Goal: Task Accomplishment & Management: Complete application form

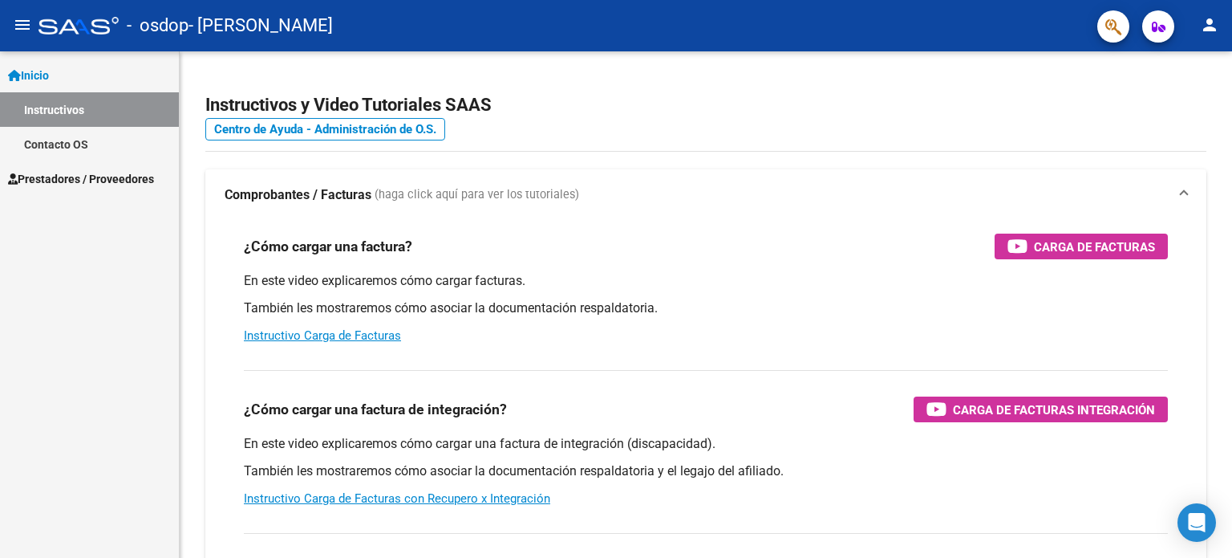
click at [49, 79] on span "Inicio" at bounding box center [28, 76] width 41 height 18
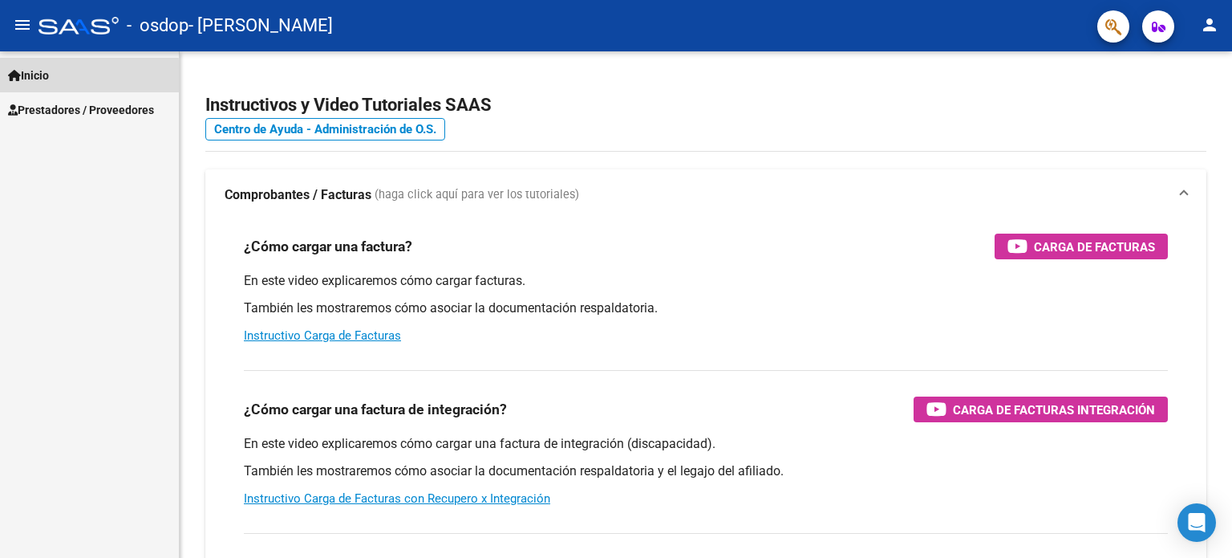
click at [49, 79] on span "Inicio" at bounding box center [28, 76] width 41 height 18
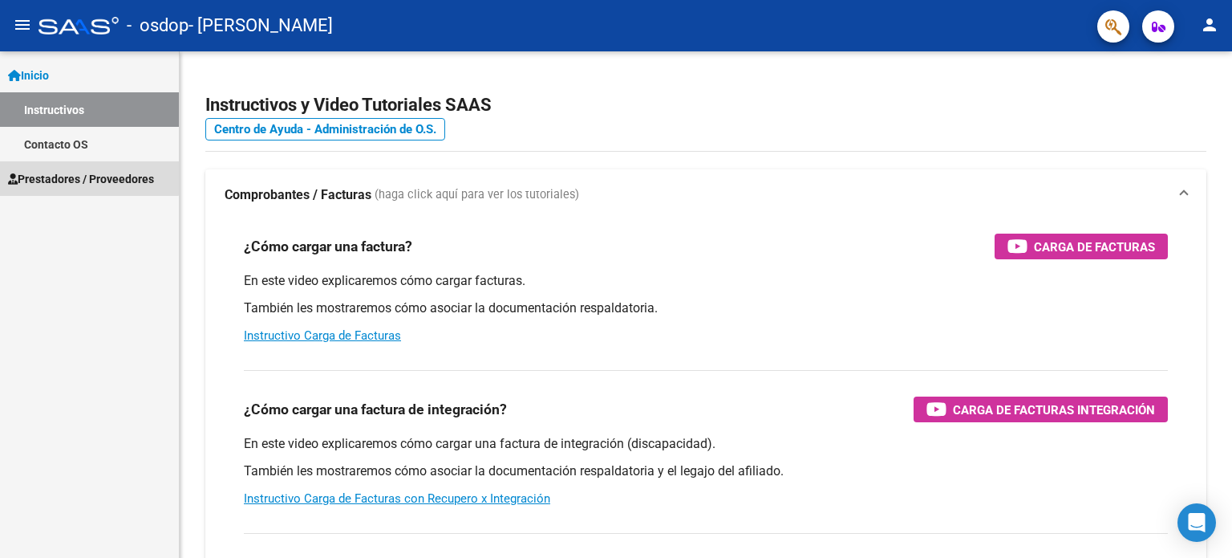
click at [82, 170] on span "Prestadores / Proveedores" at bounding box center [81, 179] width 146 height 18
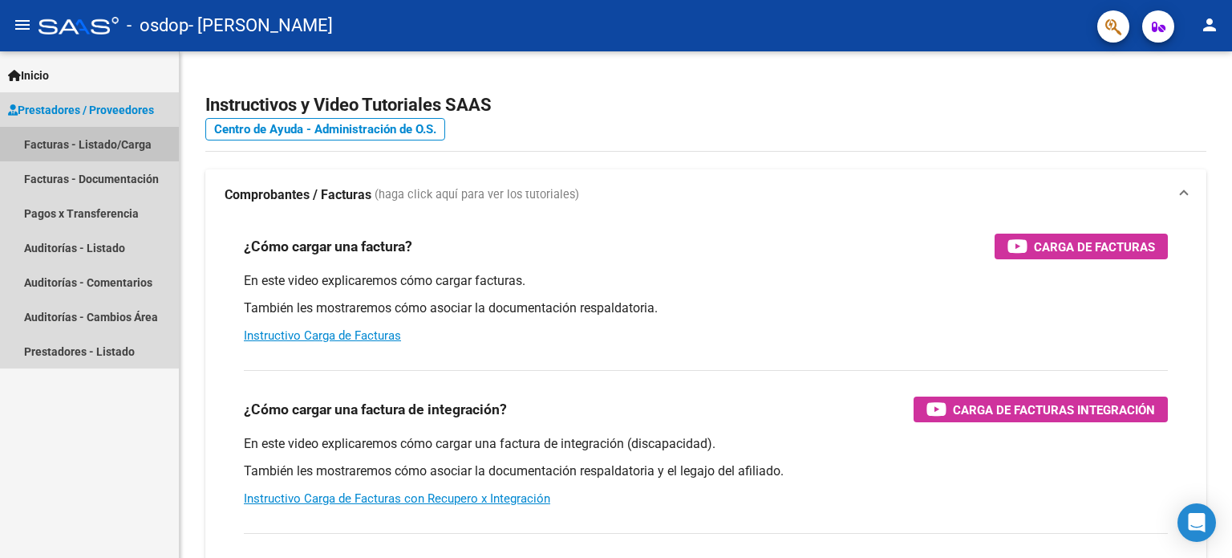
click at [83, 139] on link "Facturas - Listado/Carga" at bounding box center [89, 144] width 179 height 34
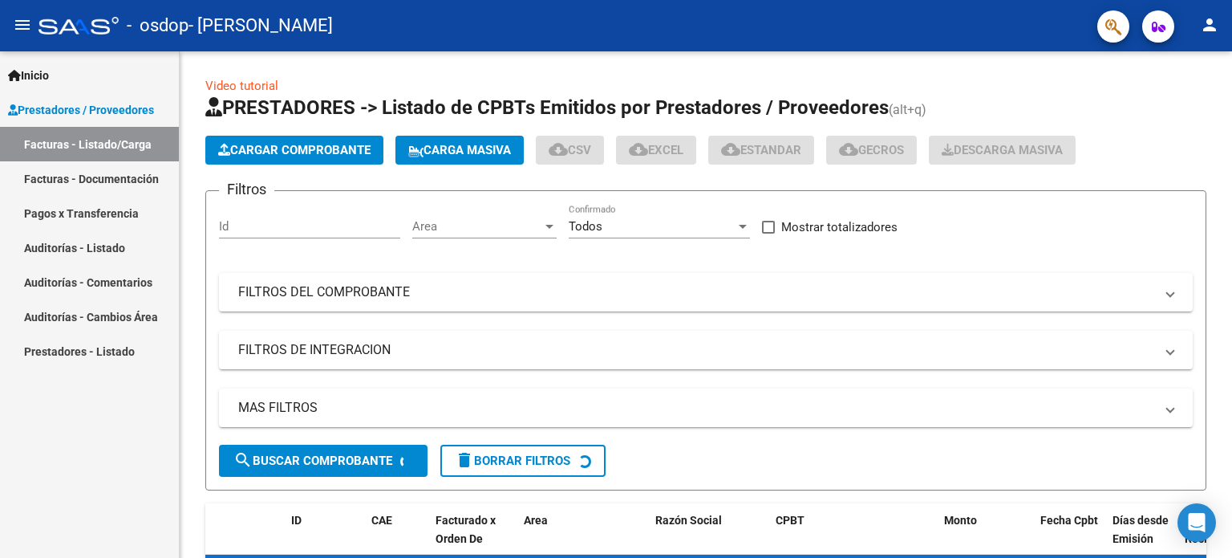
click at [83, 139] on link "Facturas - Listado/Carga" at bounding box center [89, 144] width 179 height 34
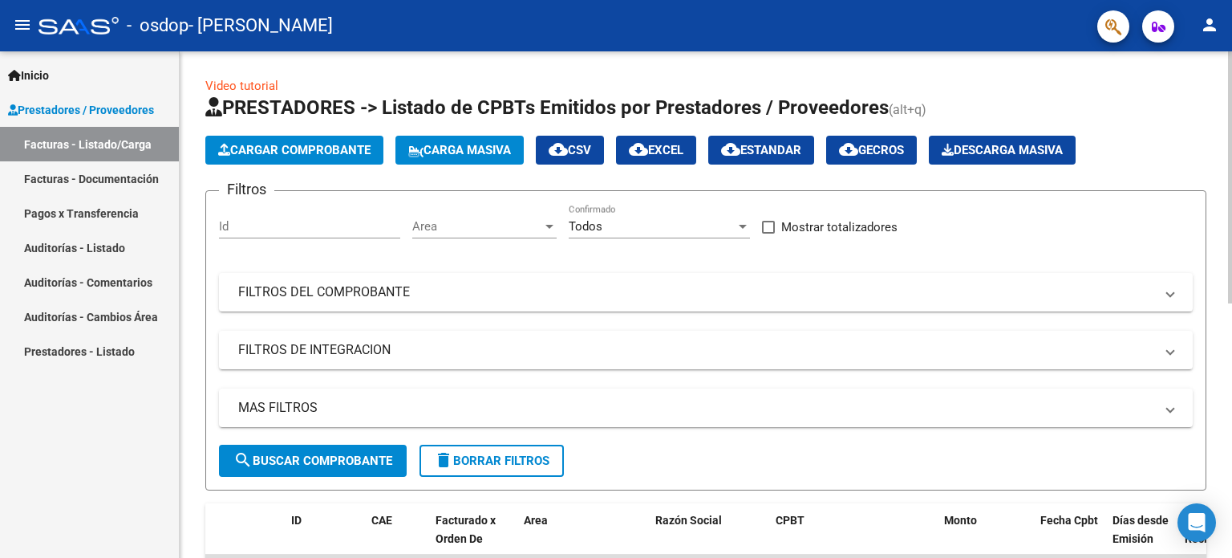
click at [257, 140] on button "Cargar Comprobante" at bounding box center [294, 150] width 178 height 29
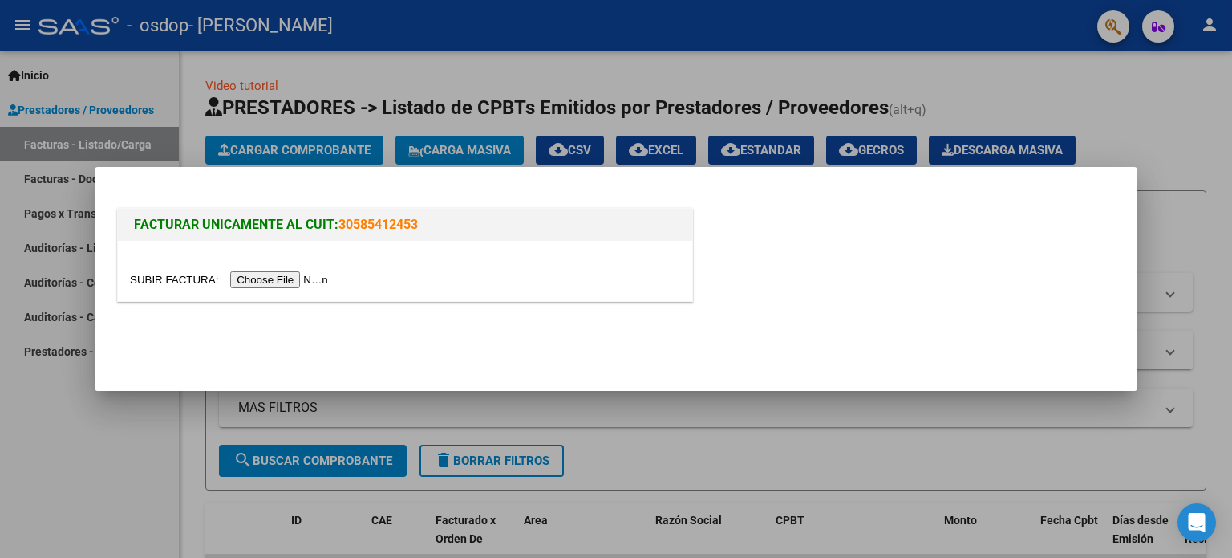
click at [264, 286] on input "file" at bounding box center [231, 279] width 203 height 17
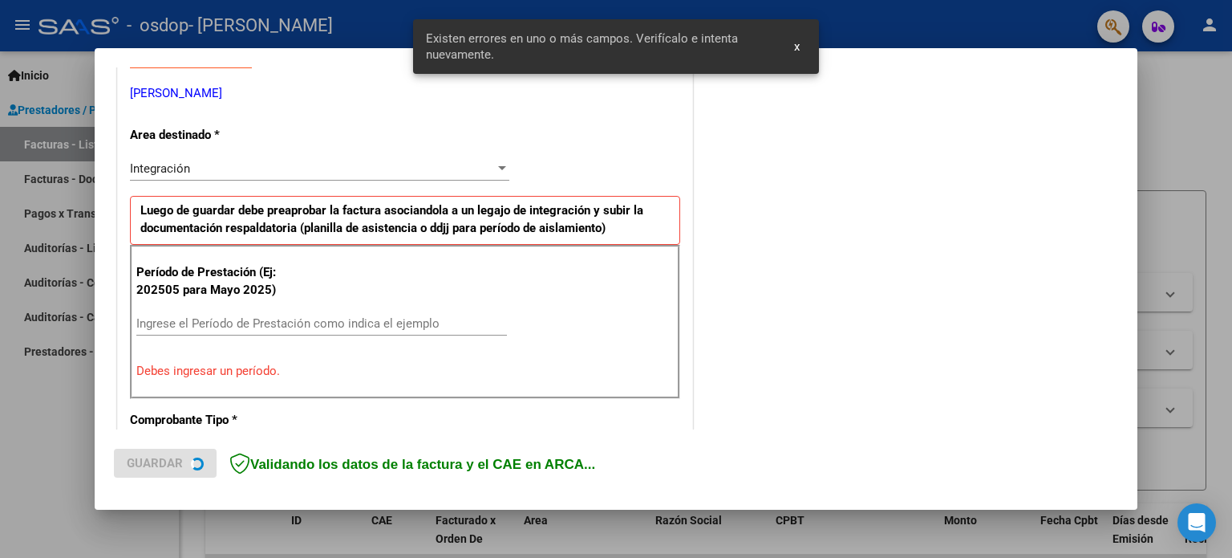
scroll to position [346, 0]
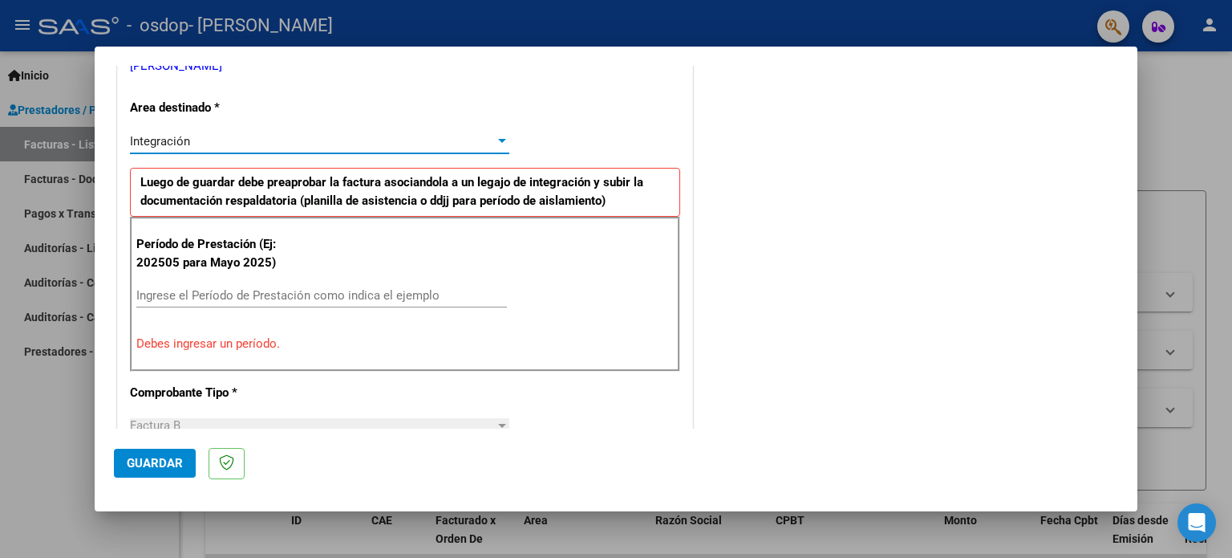
click at [472, 146] on div "Integración" at bounding box center [312, 141] width 365 height 14
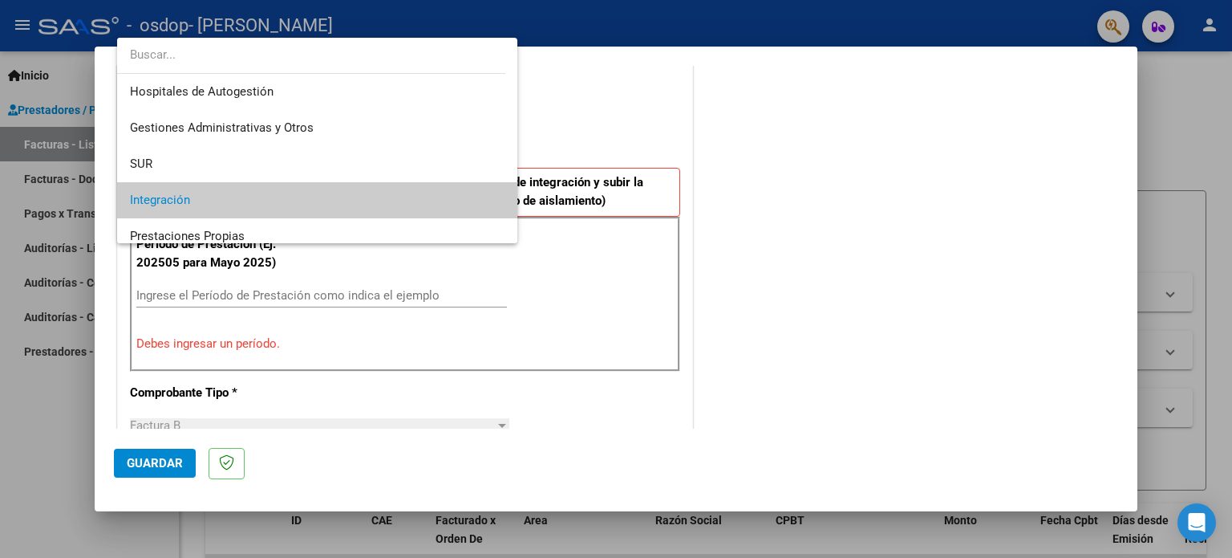
scroll to position [59, 0]
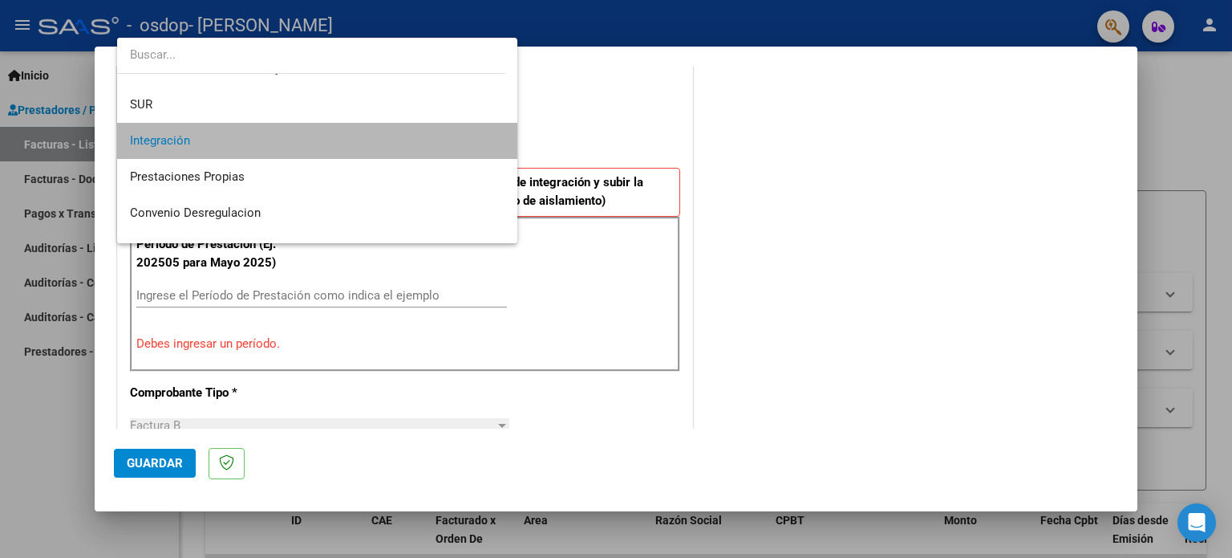
click at [452, 146] on span "Integración" at bounding box center [317, 141] width 375 height 36
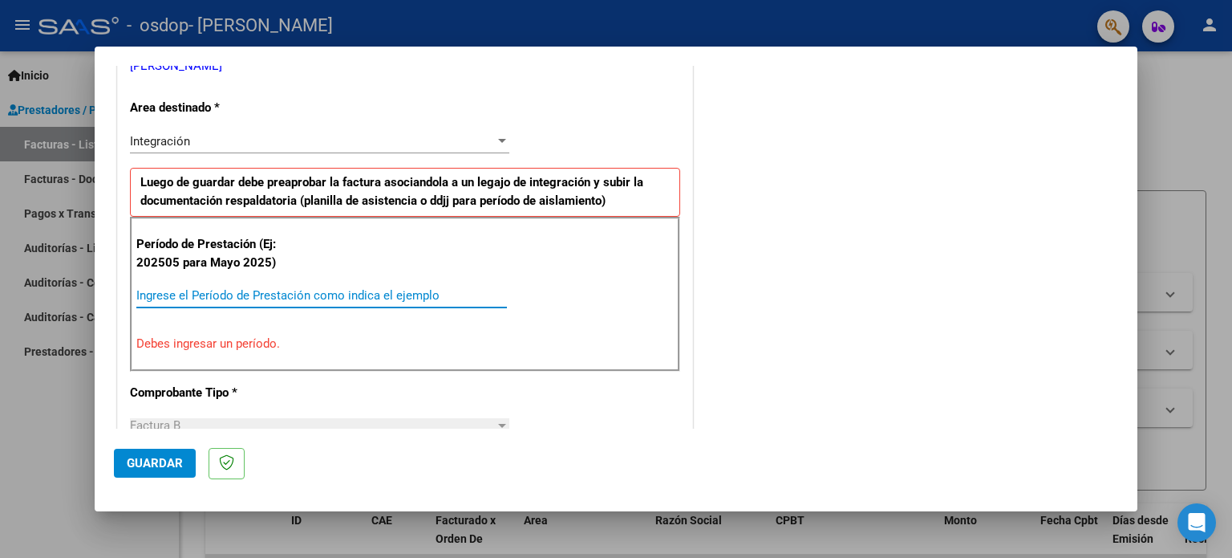
click at [167, 298] on input "Ingrese el Período de Prestación como indica el ejemplo" at bounding box center [321, 295] width 371 height 14
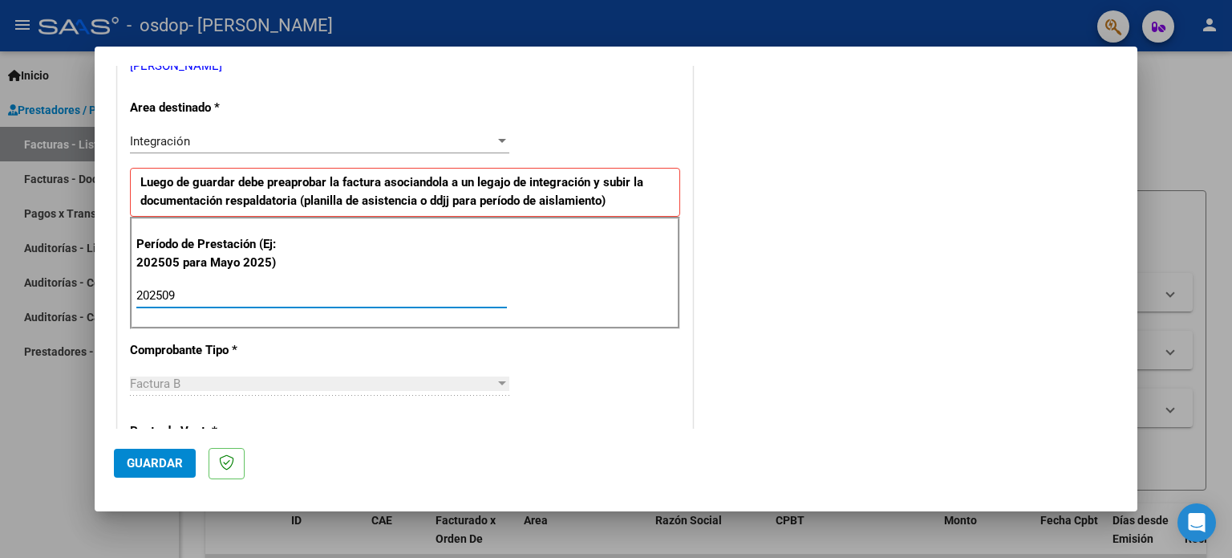
type input "202509"
click at [456, 356] on div "CUIT * 20-34527014-1 Ingresar CUIT ANALISIS PRESTADOR [PERSON_NAME] ARCA Padrón…" at bounding box center [405, 524] width 574 height 1207
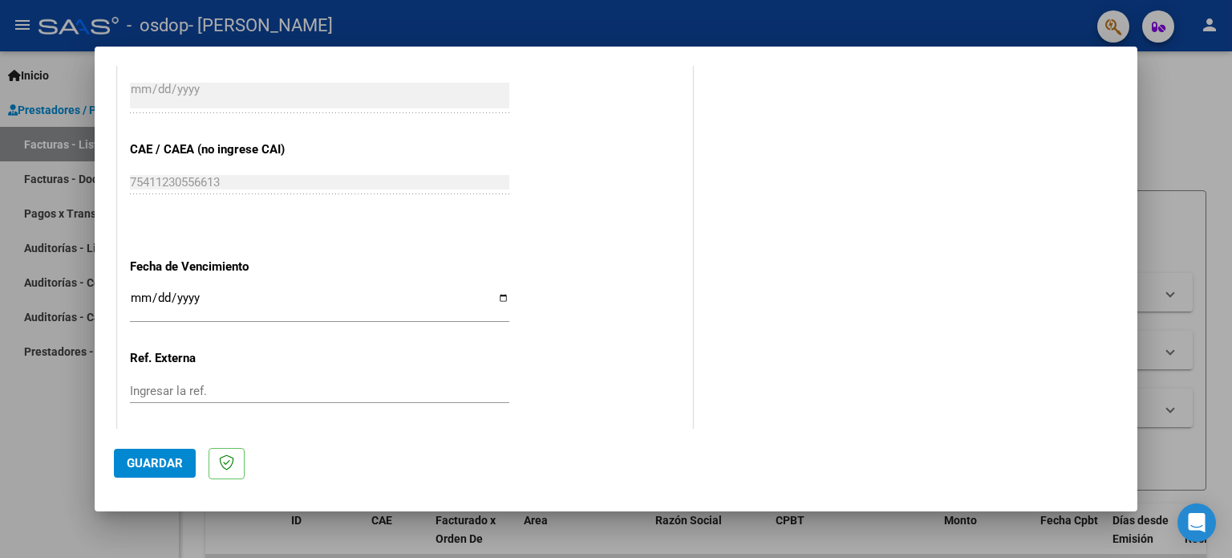
scroll to position [951, 0]
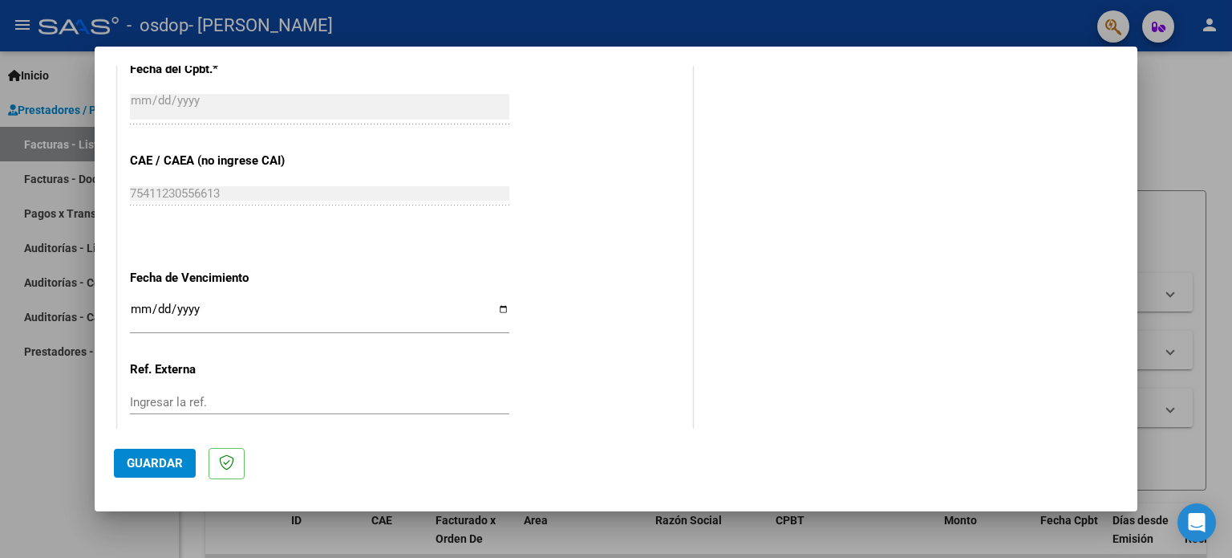
click at [505, 313] on app-form-text-field "Fecha de Vencimiento Ingresar la fecha" at bounding box center [326, 299] width 392 height 58
click at [493, 308] on input "Ingresar la fecha" at bounding box center [319, 315] width 379 height 26
type input "[DATE]"
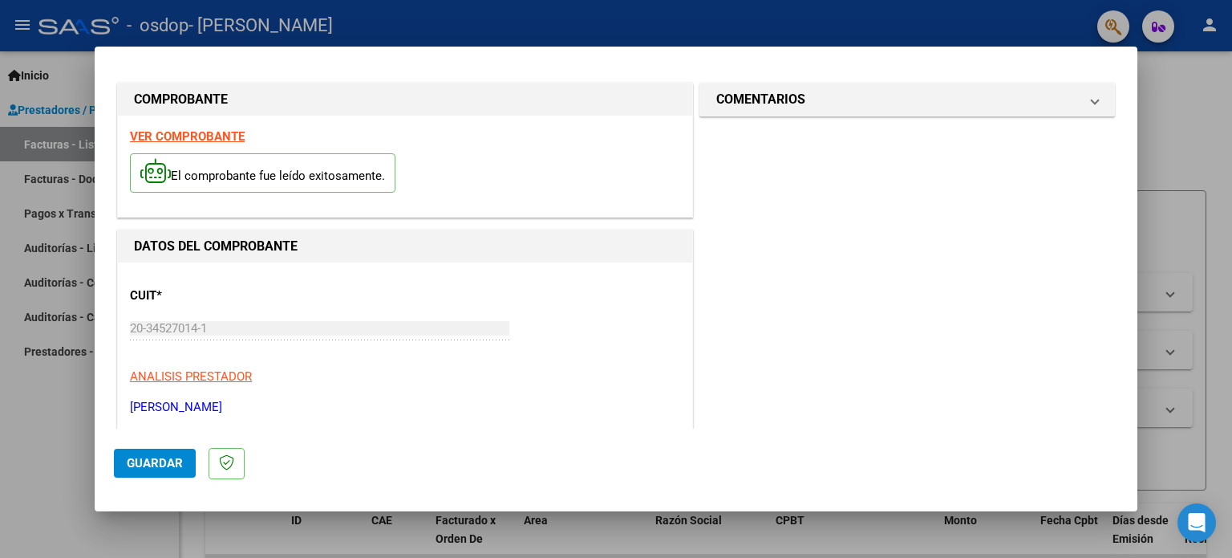
scroll to position [0, 0]
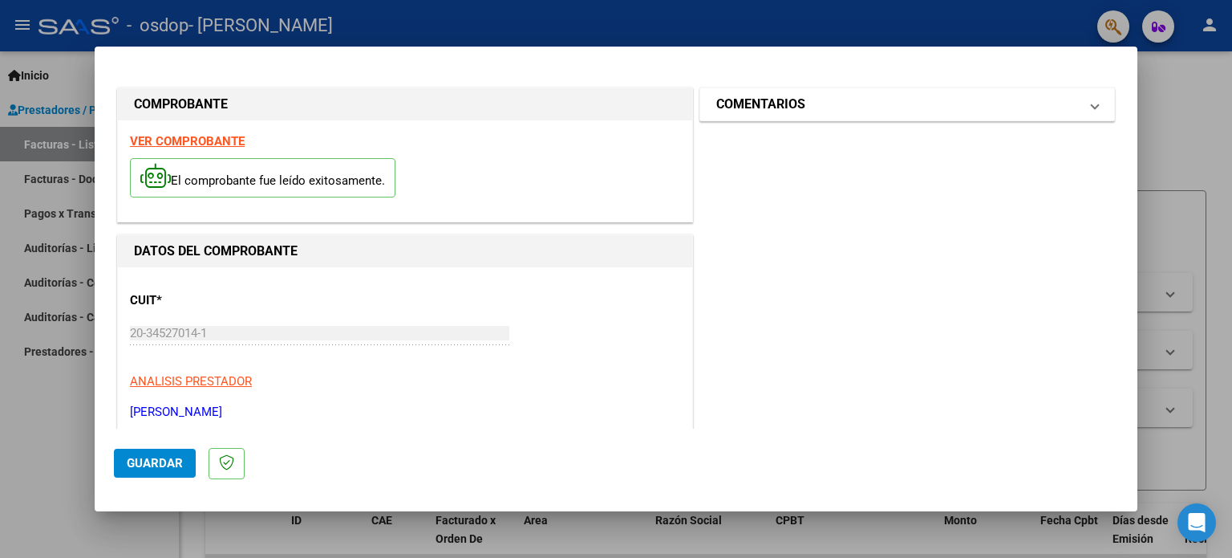
click at [922, 105] on mat-panel-title "COMENTARIOS" at bounding box center [897, 104] width 363 height 19
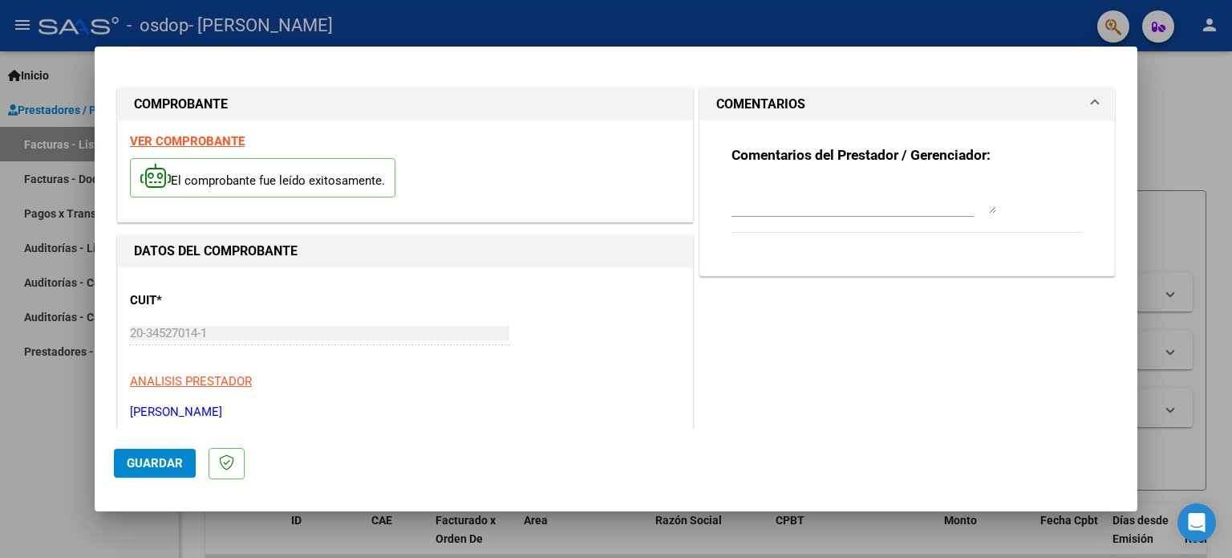
click at [922, 105] on mat-panel-title "COMENTARIOS" at bounding box center [897, 104] width 363 height 19
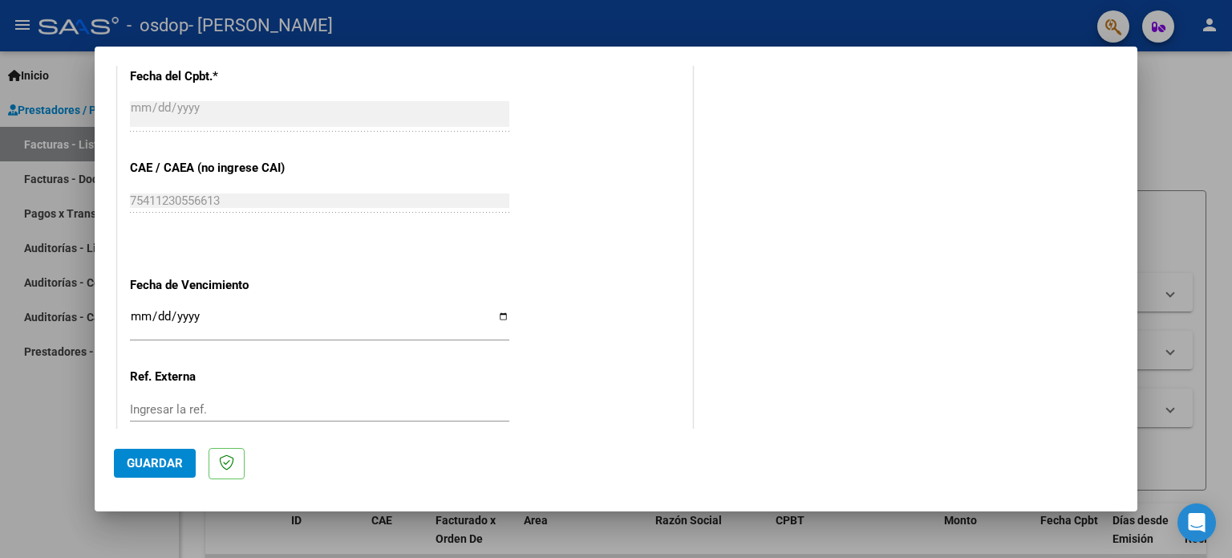
scroll to position [1047, 0]
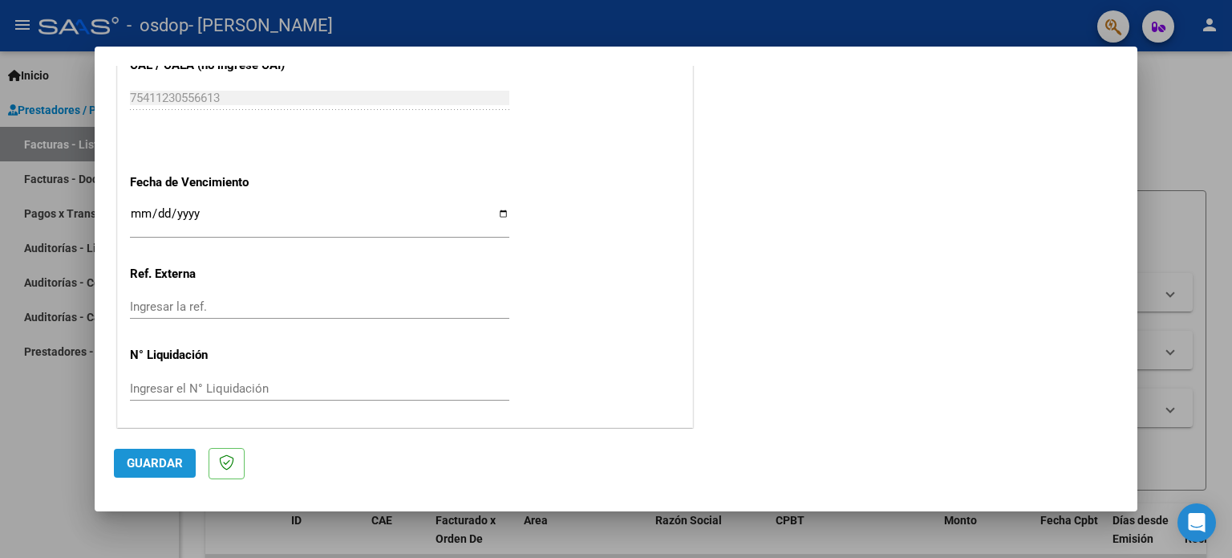
click at [170, 452] on button "Guardar" at bounding box center [155, 462] width 82 height 29
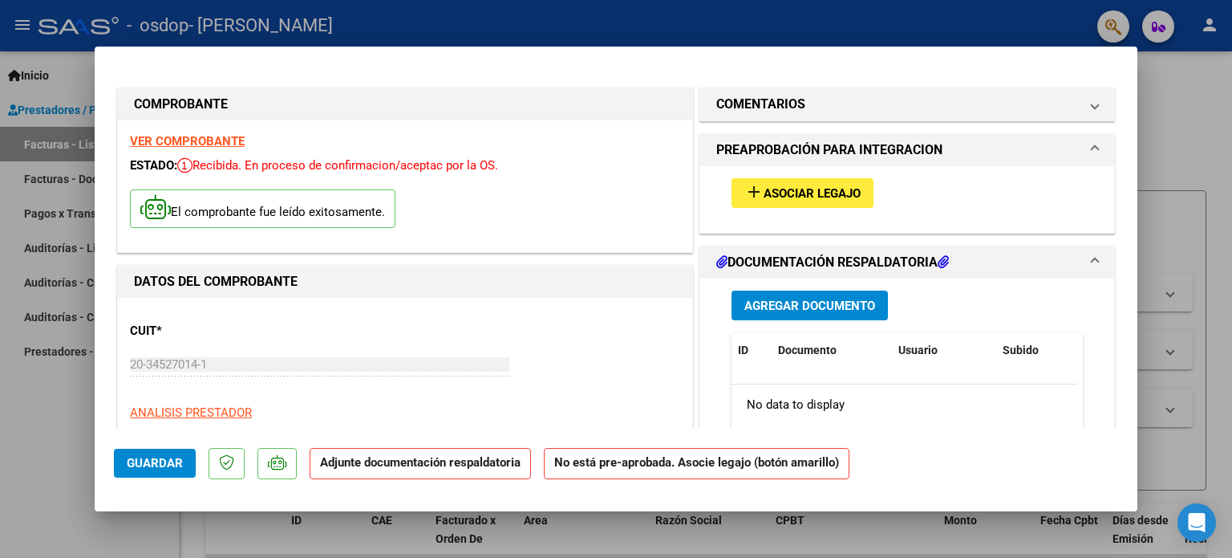
click at [805, 304] on span "Agregar Documento" at bounding box center [809, 305] width 131 height 14
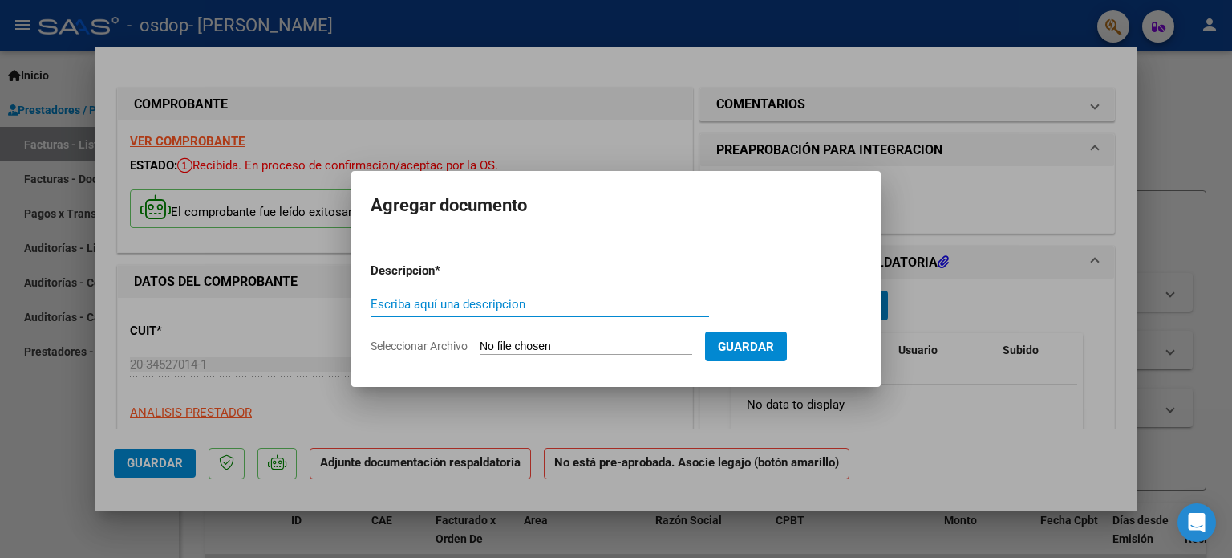
click at [563, 286] on form "Descripcion * Escriba aquí una descripcion Seleccionar Archivo Guardar" at bounding box center [616, 307] width 491 height 117
click at [470, 304] on input "Escriba aquí una descripcion" at bounding box center [540, 304] width 339 height 14
click at [416, 303] on input "ASISTEENCIA SEPTIEMBRE" at bounding box center [540, 304] width 339 height 14
type input "ASISTENCIA SEPTIEMBRE"
click at [509, 339] on input "Seleccionar Archivo" at bounding box center [586, 346] width 213 height 15
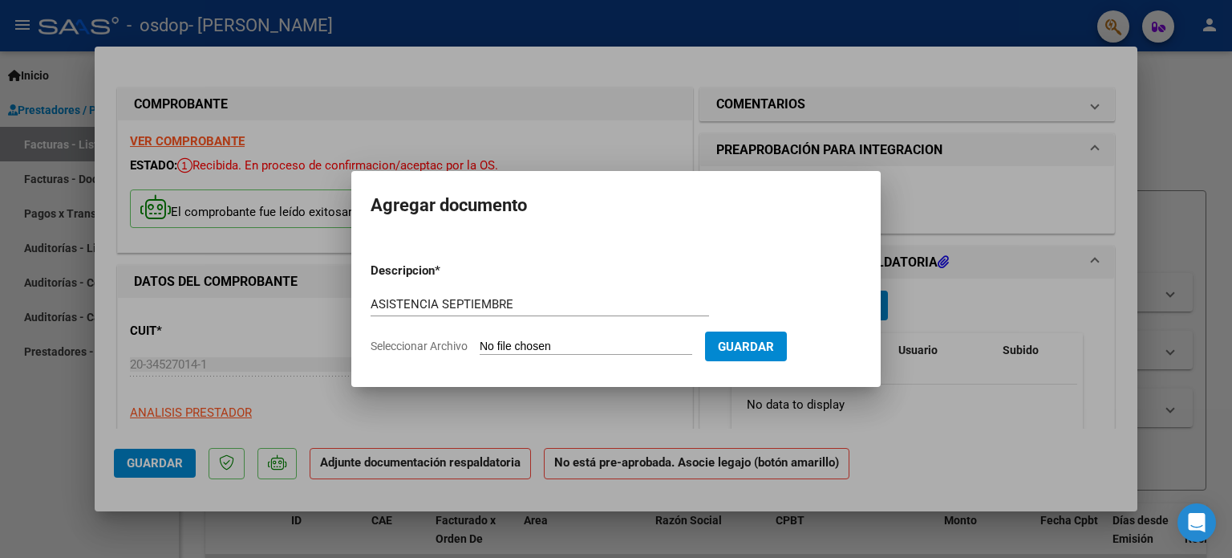
type input "C:\fakepath\facu 9.pdf"
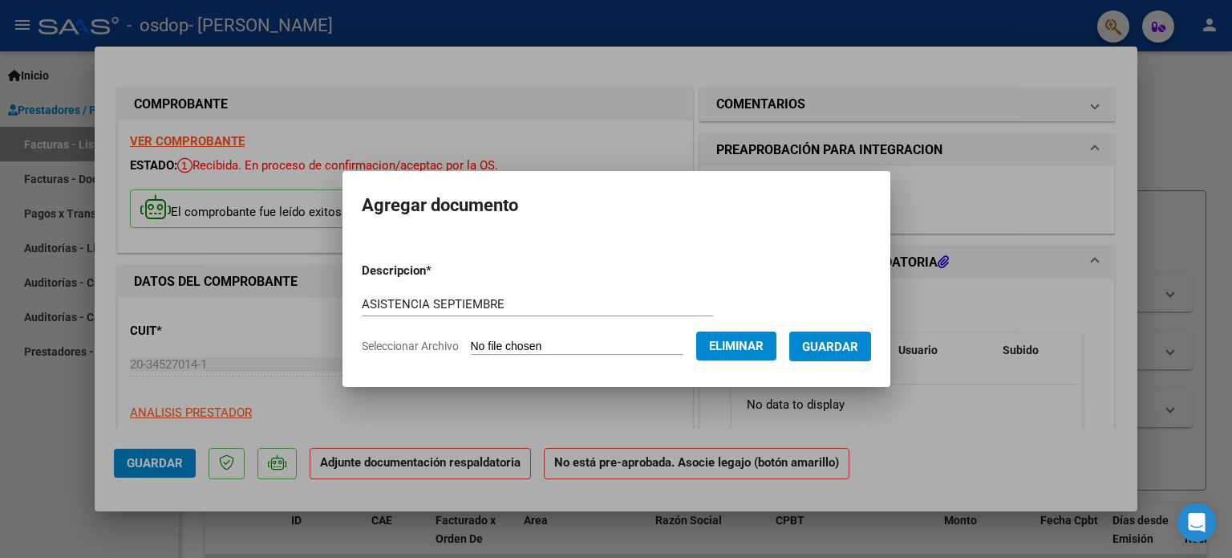
click at [825, 348] on span "Guardar" at bounding box center [830, 346] width 56 height 14
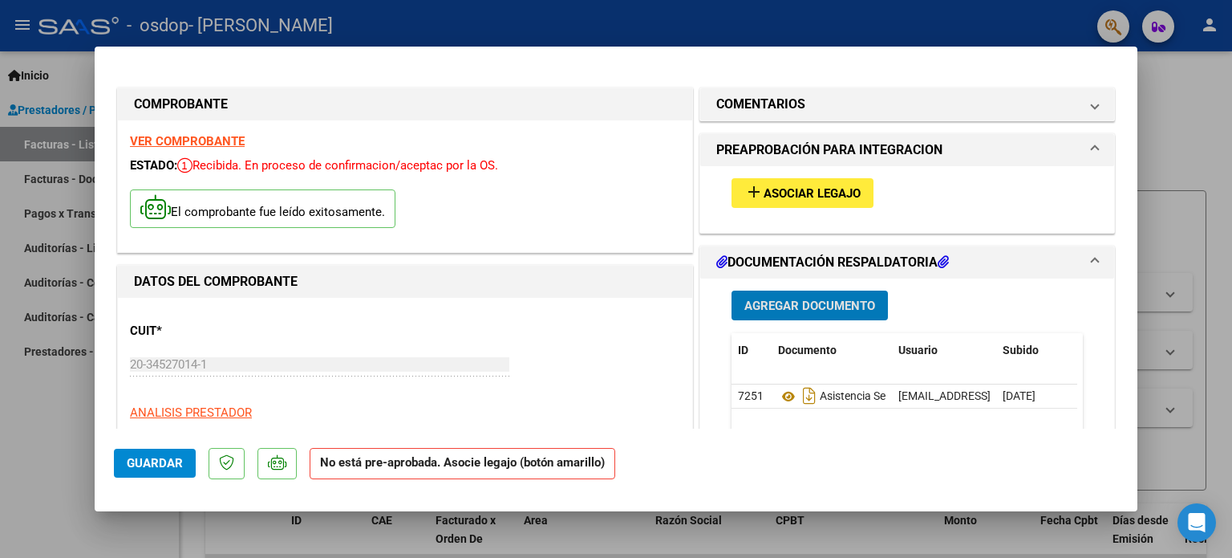
click at [180, 450] on button "Guardar" at bounding box center [155, 462] width 82 height 29
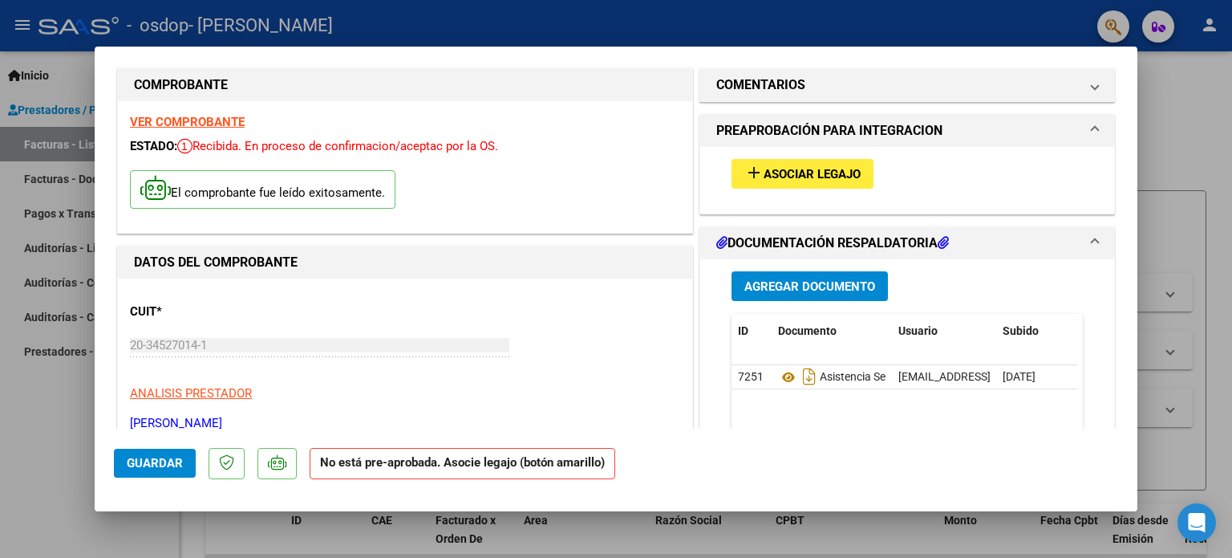
scroll to position [14, 0]
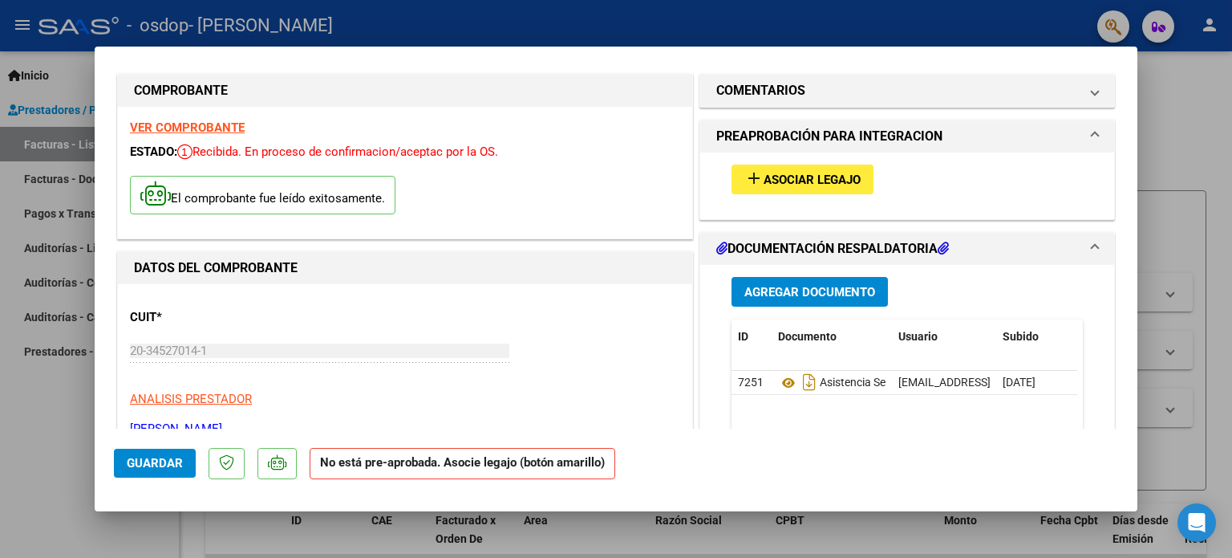
click at [818, 181] on span "Asociar Legajo" at bounding box center [812, 179] width 97 height 14
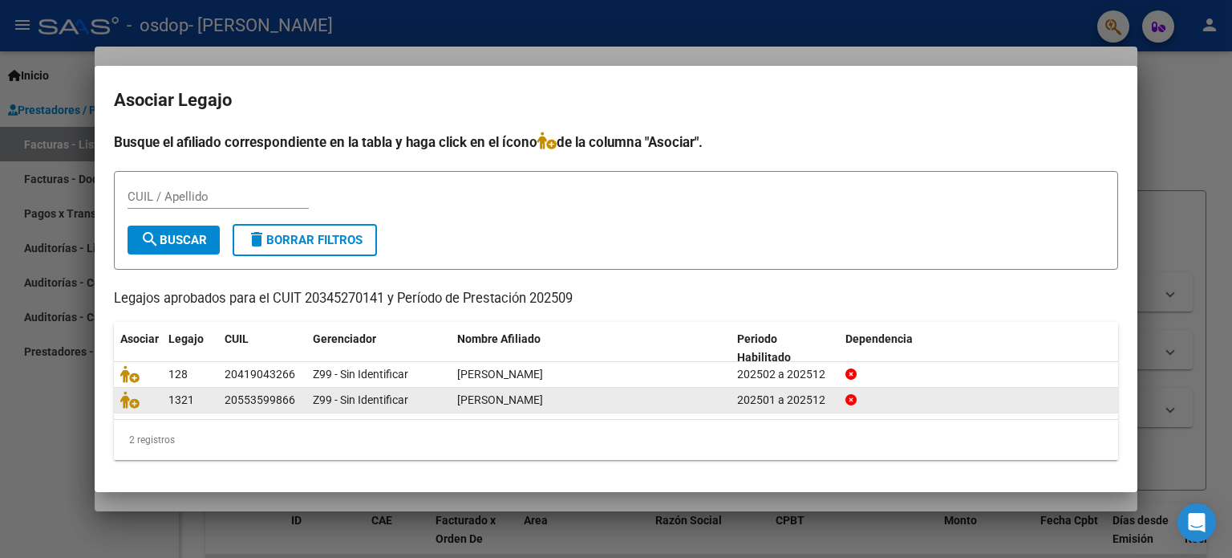
click at [440, 391] on div "Z99 - Sin Identificar" at bounding box center [379, 400] width 132 height 18
click at [232, 396] on div "20553599866" at bounding box center [260, 400] width 71 height 18
click at [133, 400] on icon at bounding box center [129, 400] width 19 height 18
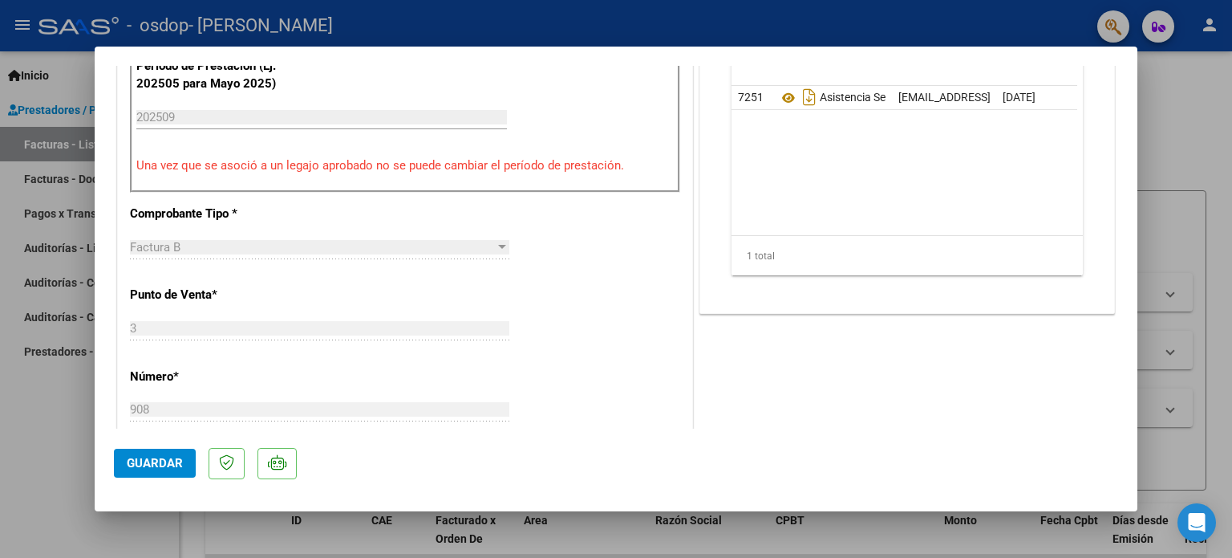
scroll to position [514, 0]
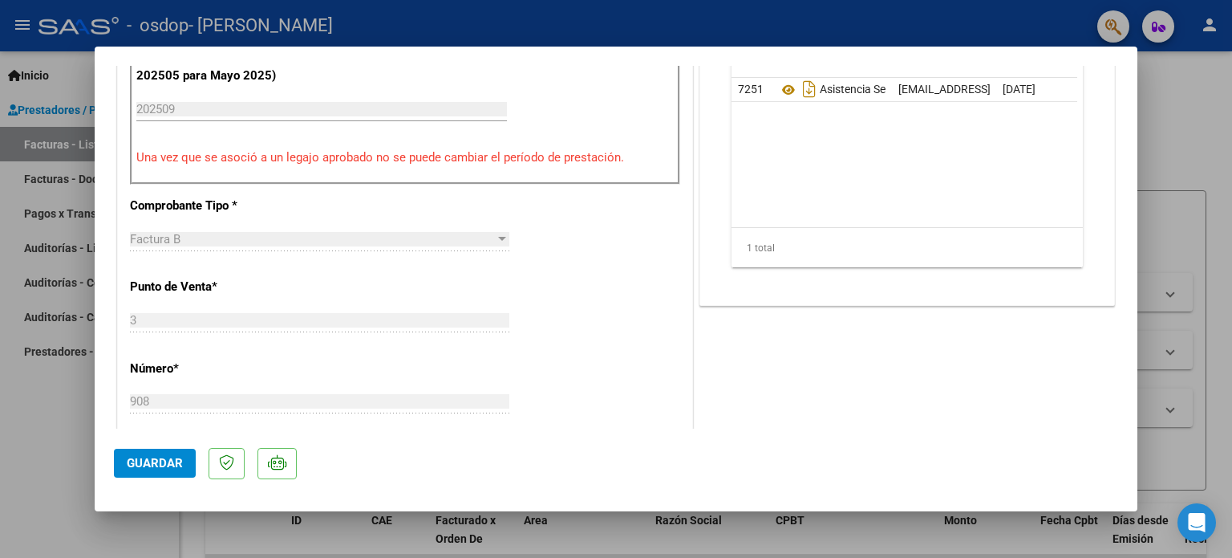
click at [172, 455] on button "Guardar" at bounding box center [155, 462] width 82 height 29
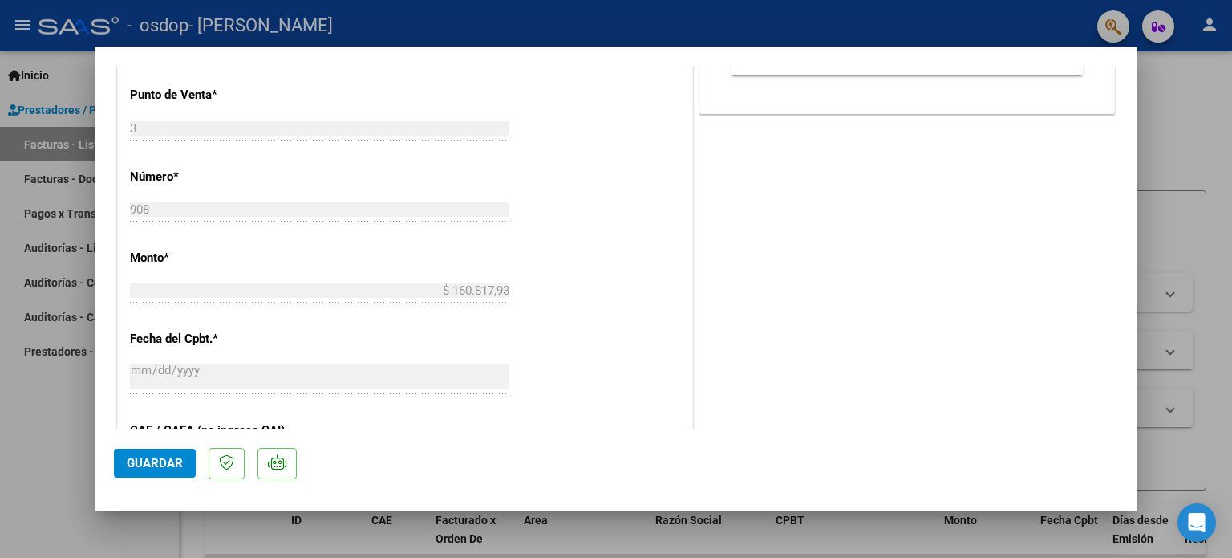
scroll to position [725, 0]
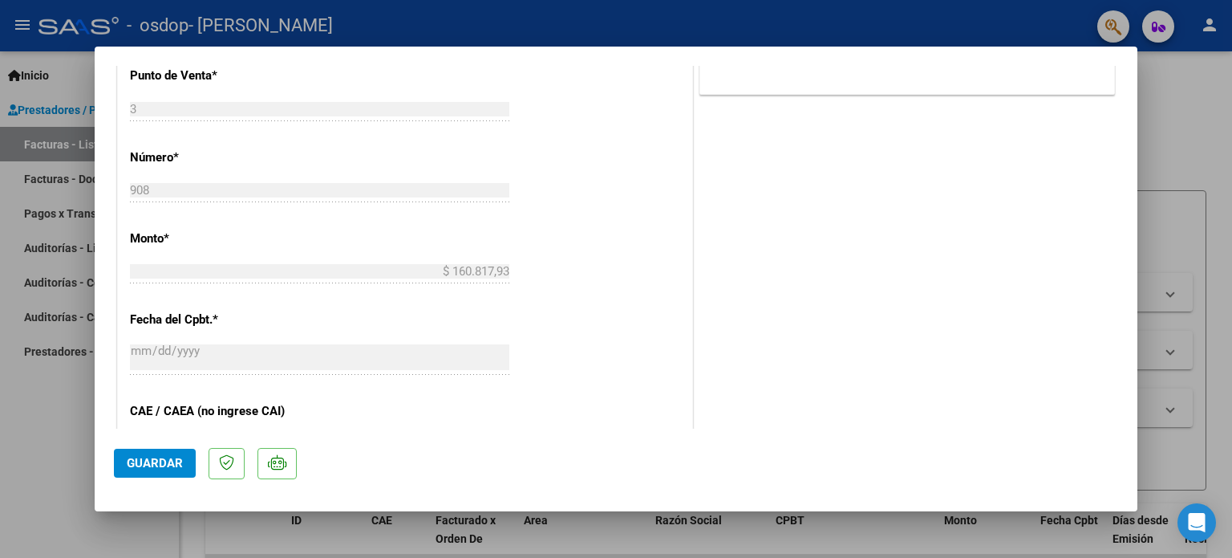
click at [138, 461] on span "Guardar" at bounding box center [155, 463] width 56 height 14
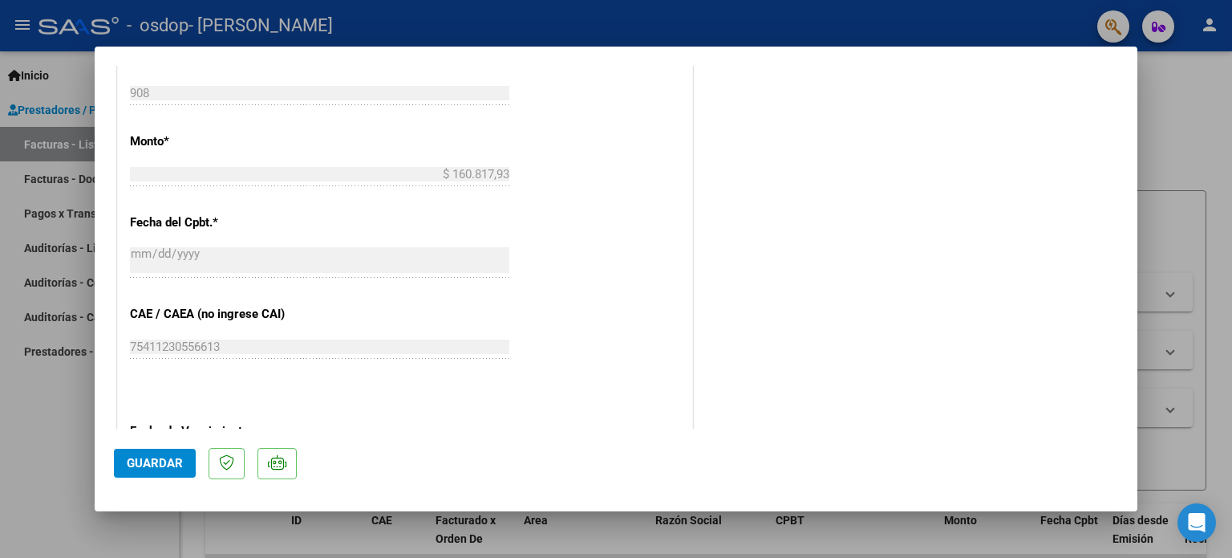
scroll to position [977, 0]
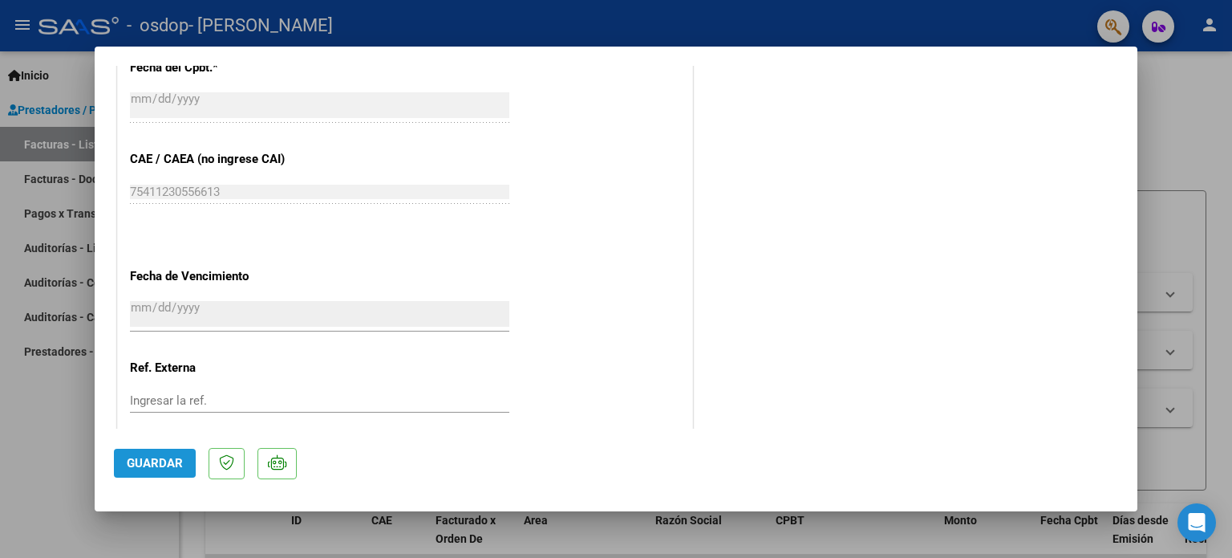
click at [138, 457] on span "Guardar" at bounding box center [155, 463] width 56 height 14
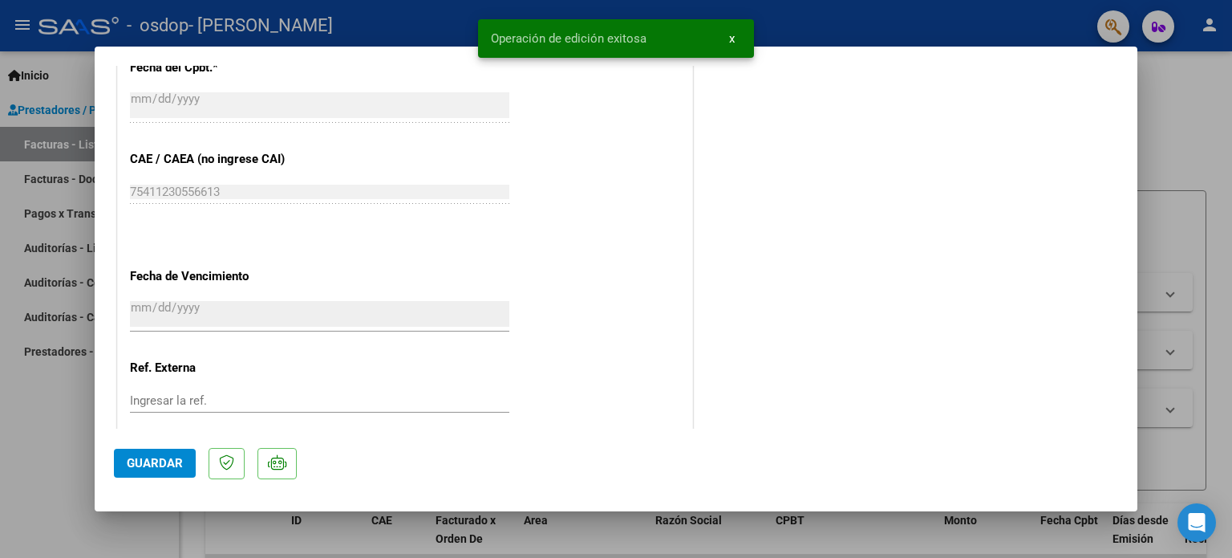
click at [1148, 93] on div at bounding box center [616, 279] width 1232 height 558
type input "$ 0,00"
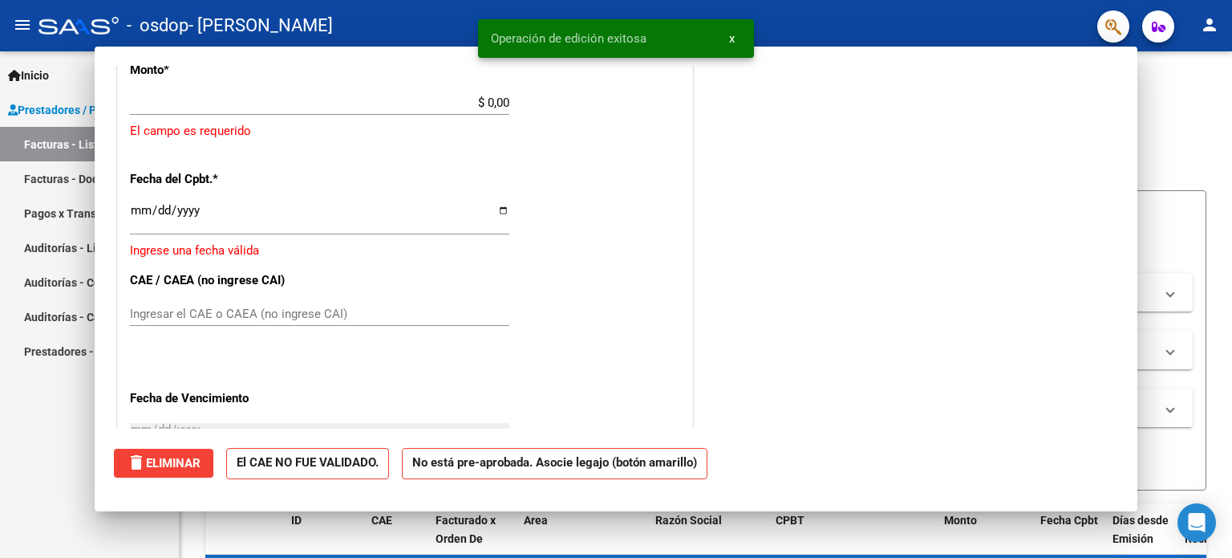
scroll to position [1088, 0]
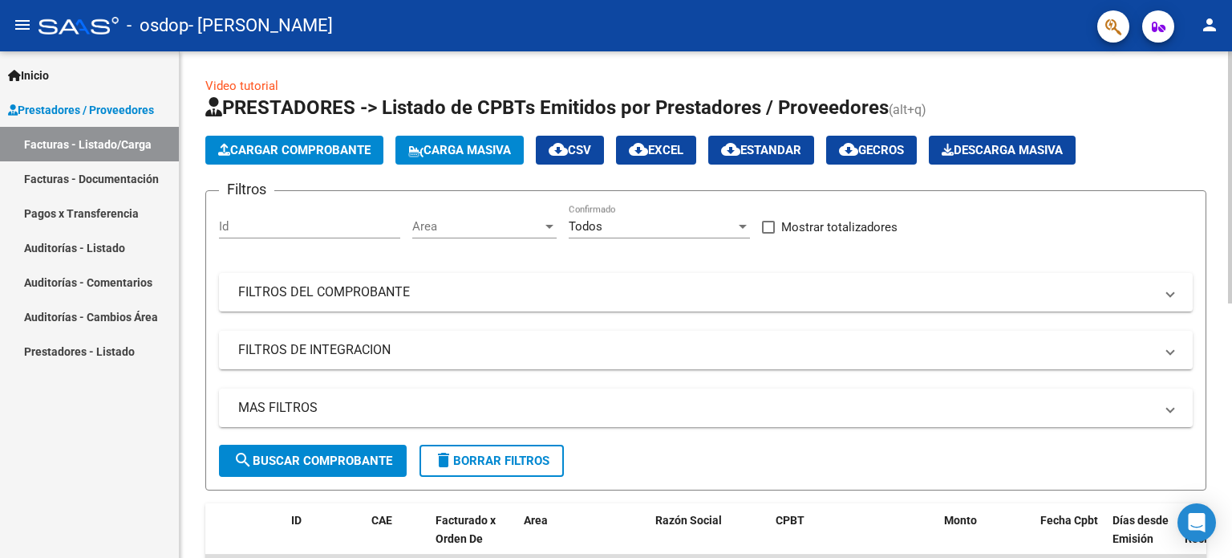
click at [299, 150] on span "Cargar Comprobante" at bounding box center [294, 150] width 152 height 14
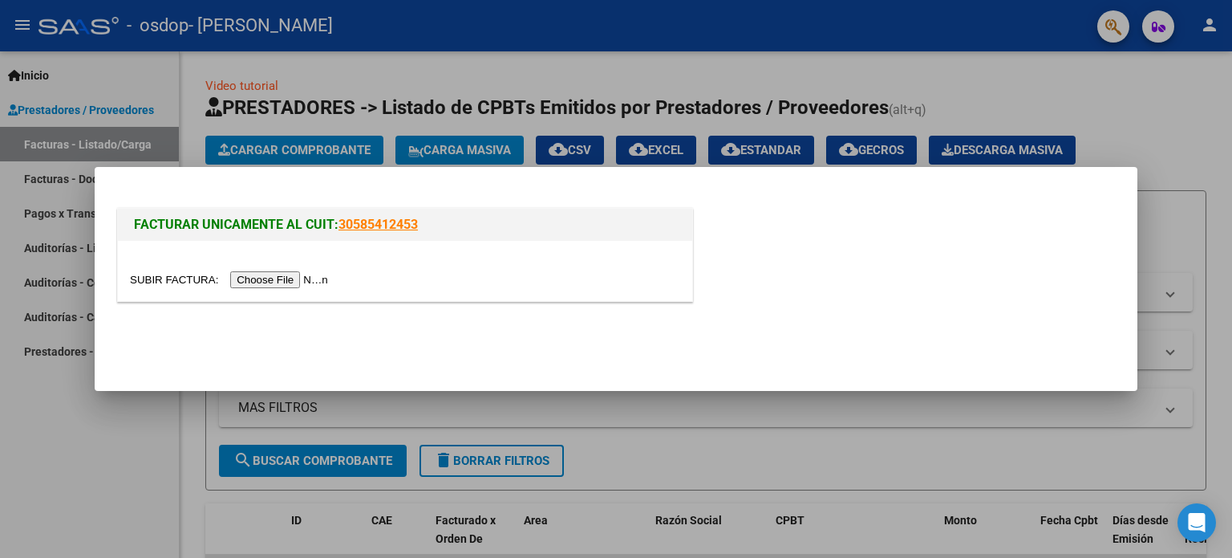
click at [274, 277] on input "file" at bounding box center [231, 279] width 203 height 17
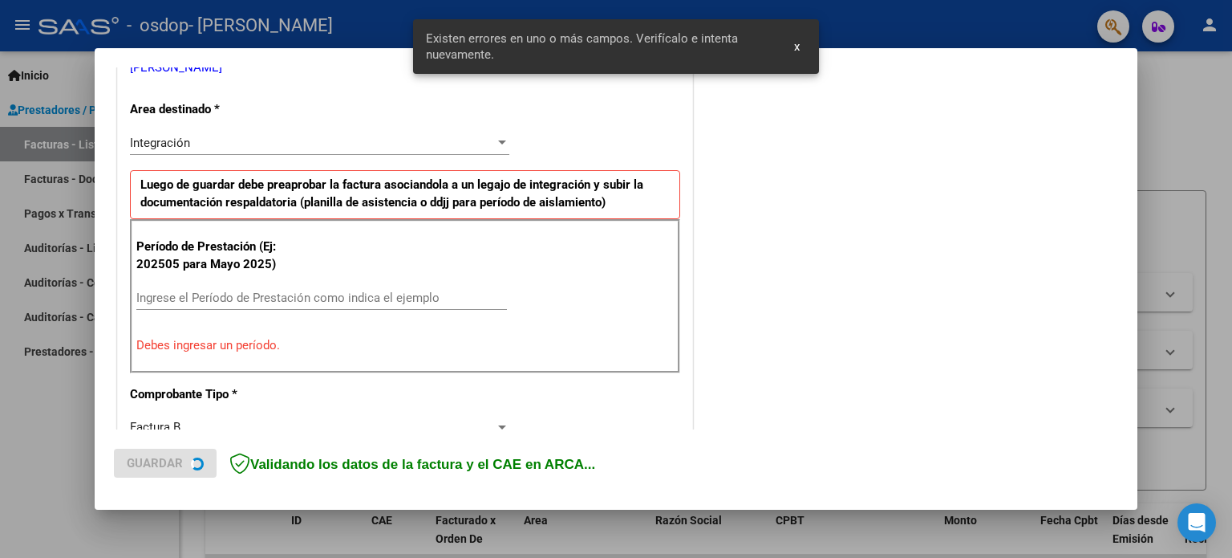
scroll to position [346, 0]
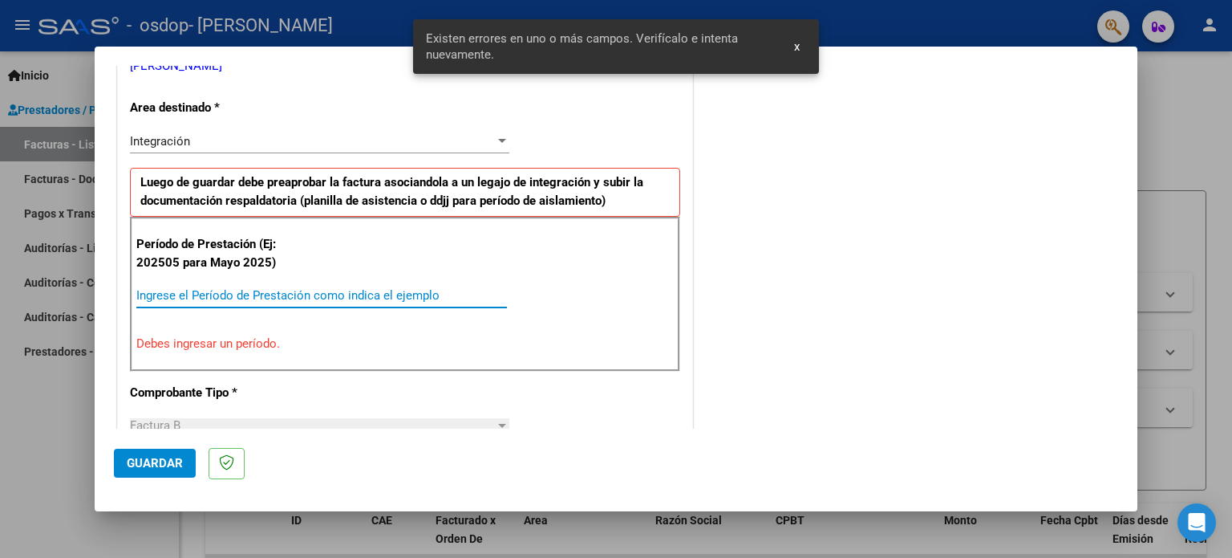
click at [285, 297] on input "Ingrese el Período de Prestación como indica el ejemplo" at bounding box center [321, 295] width 371 height 14
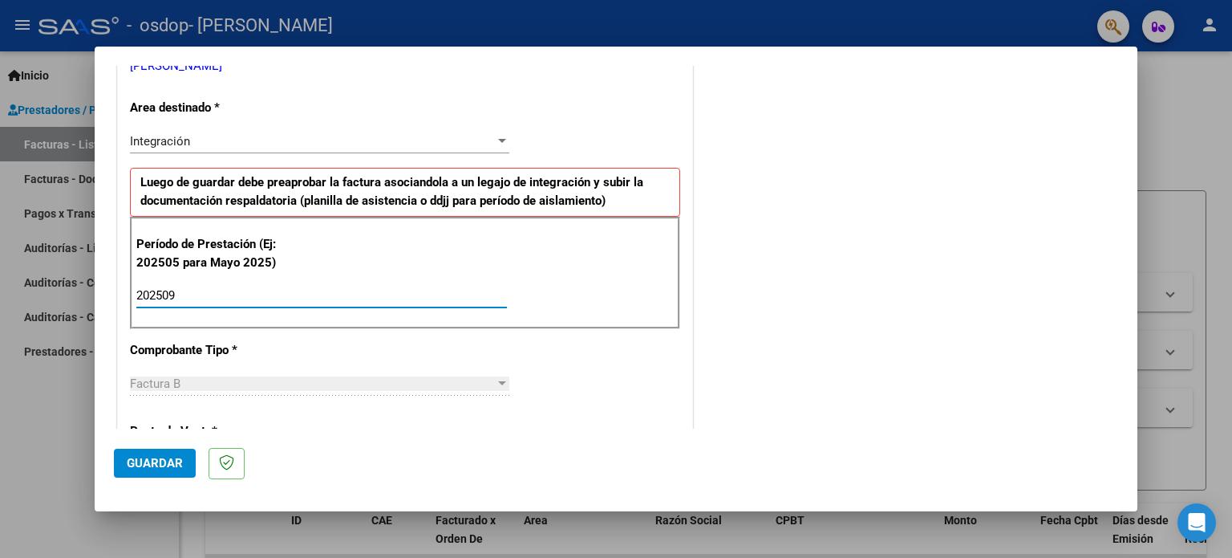
type input "202509"
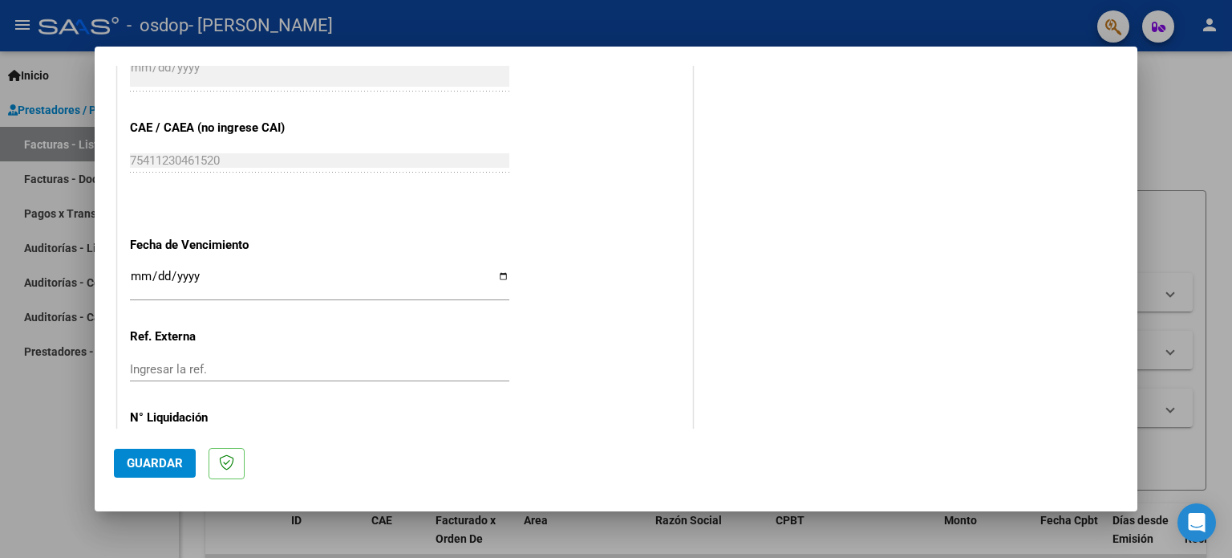
scroll to position [998, 0]
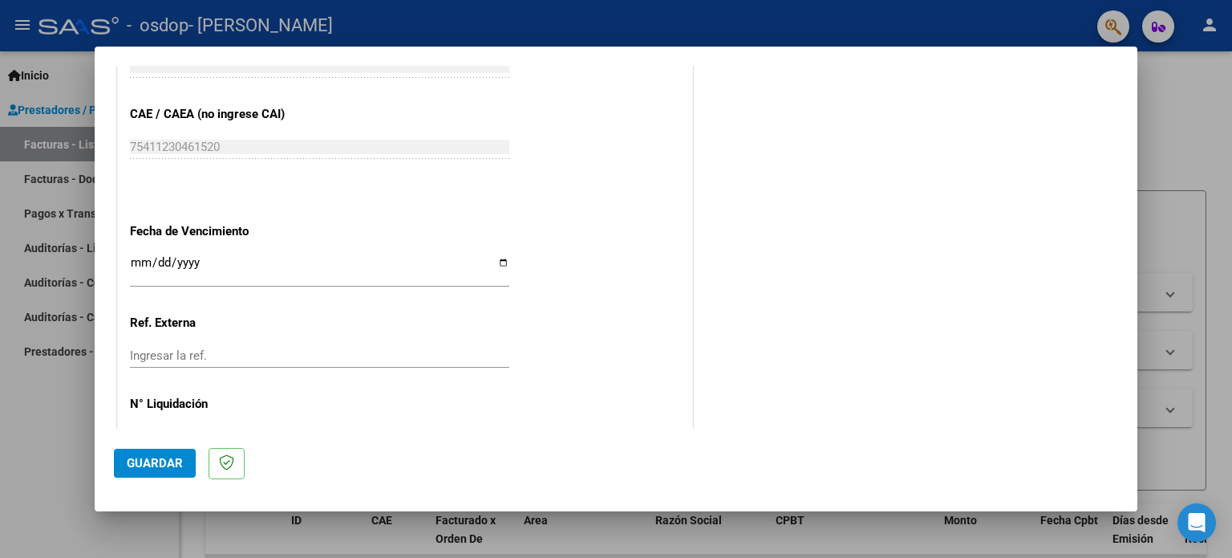
click at [501, 260] on input "Ingresar la fecha" at bounding box center [319, 269] width 379 height 26
type input "[DATE]"
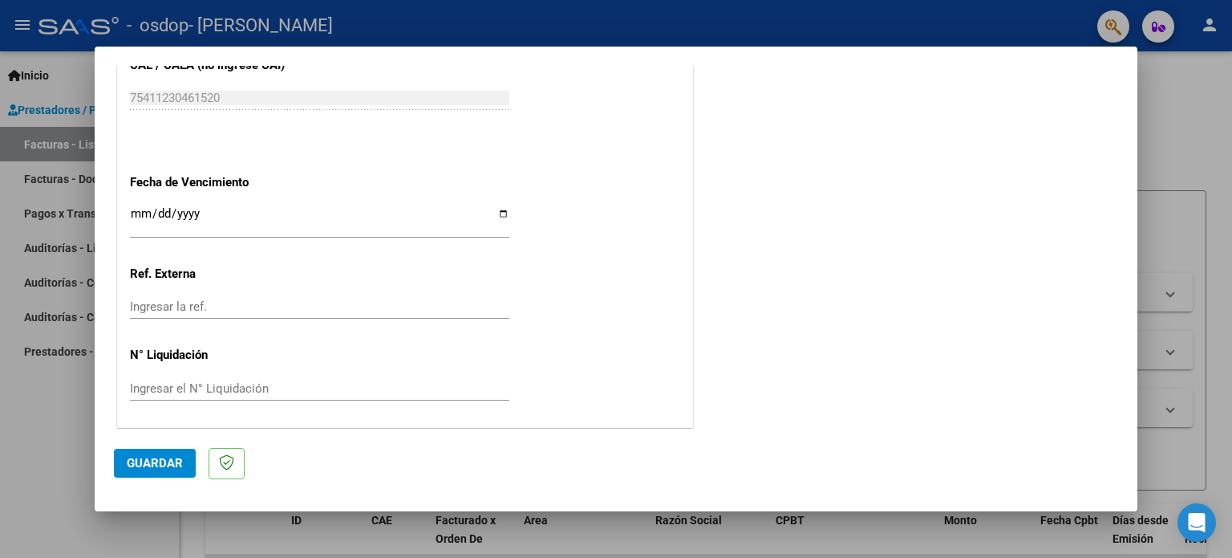
click at [1114, 407] on mat-dialog-content "COMPROBANTE VER COMPROBANTE El comprobante fue leído exitosamente. DATOS DEL CO…" at bounding box center [616, 247] width 1043 height 363
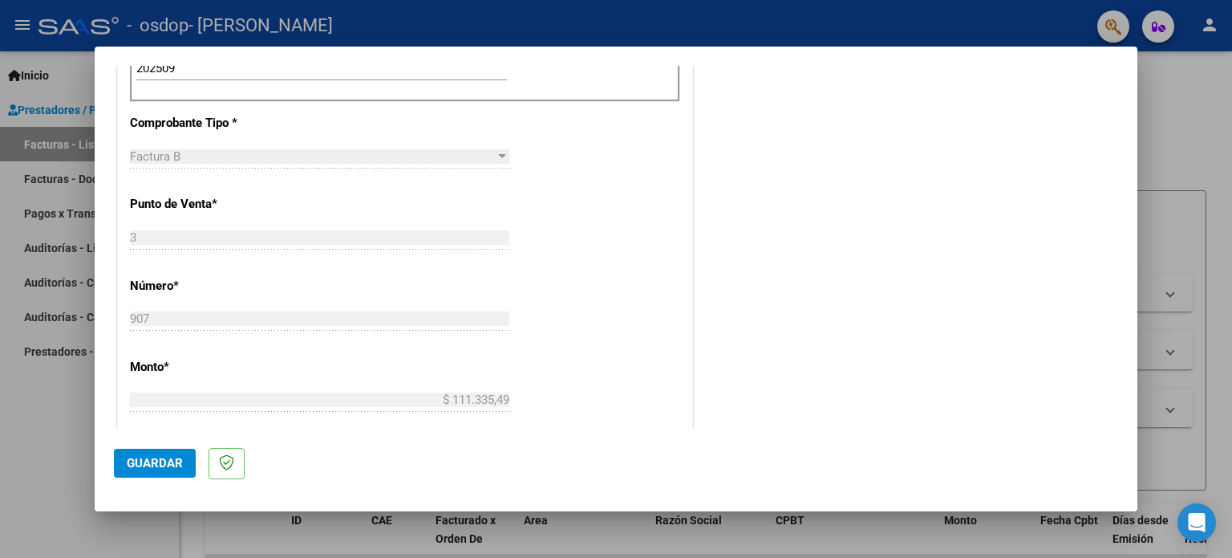
scroll to position [568, 0]
click at [171, 464] on span "Guardar" at bounding box center [155, 463] width 56 height 14
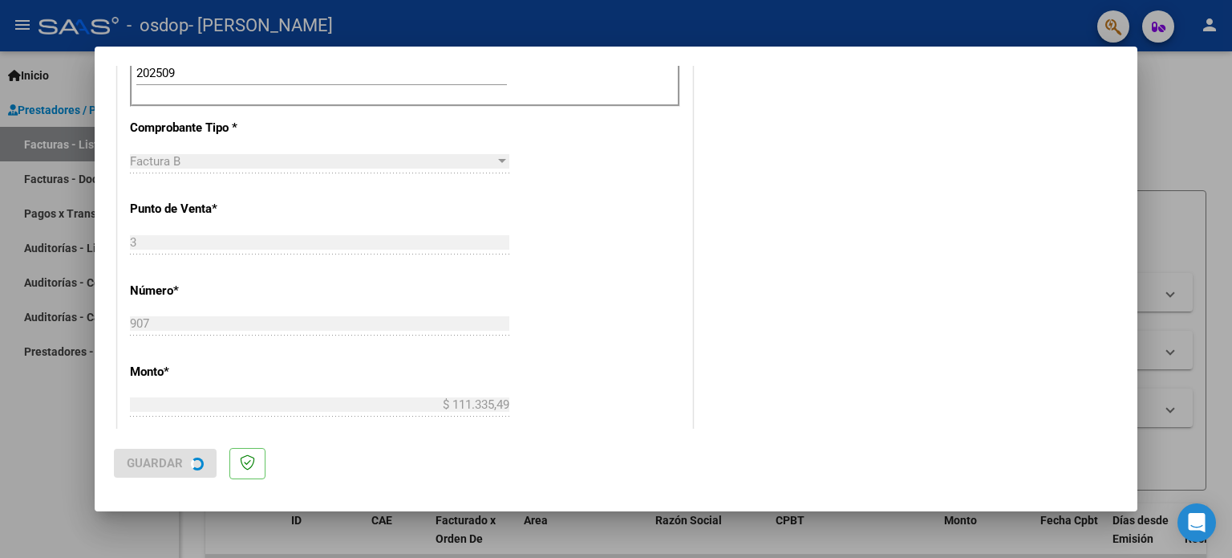
scroll to position [0, 0]
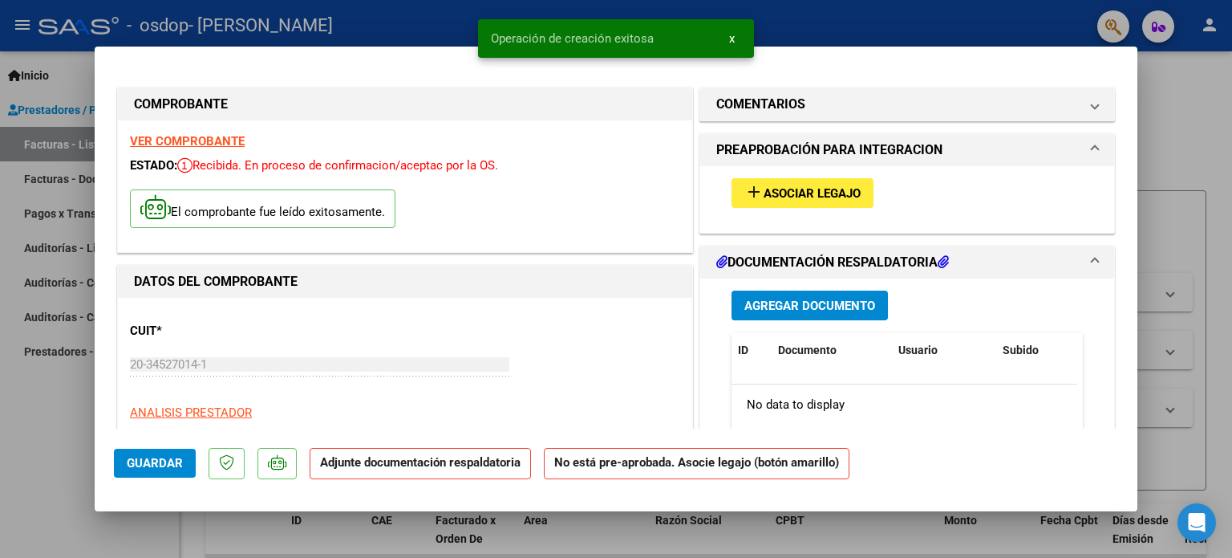
click at [800, 196] on span "Asociar Legajo" at bounding box center [812, 193] width 97 height 14
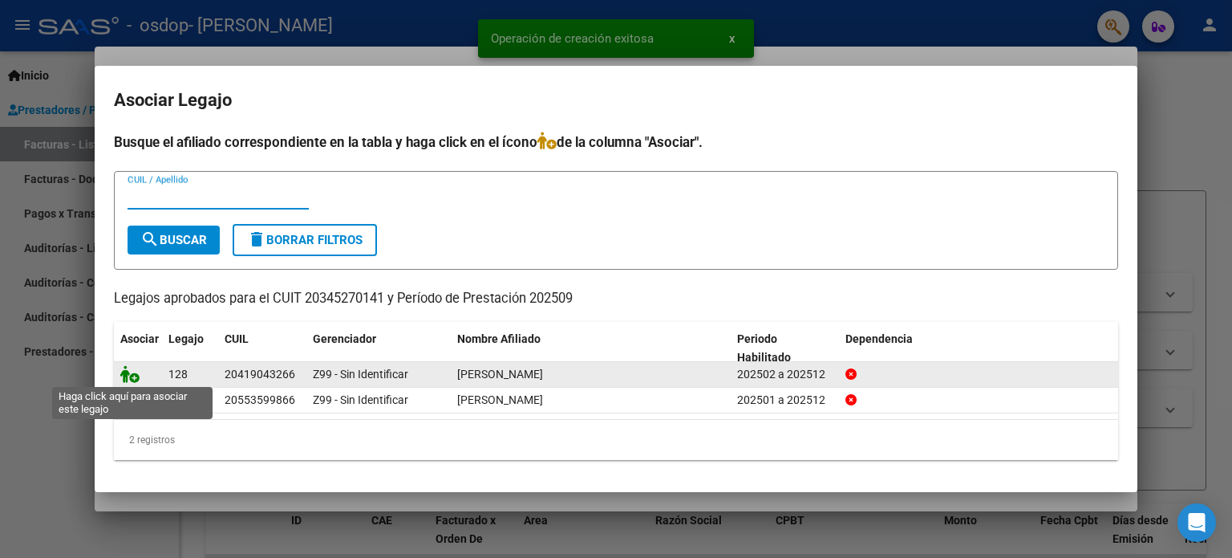
click at [125, 375] on icon at bounding box center [129, 374] width 19 height 18
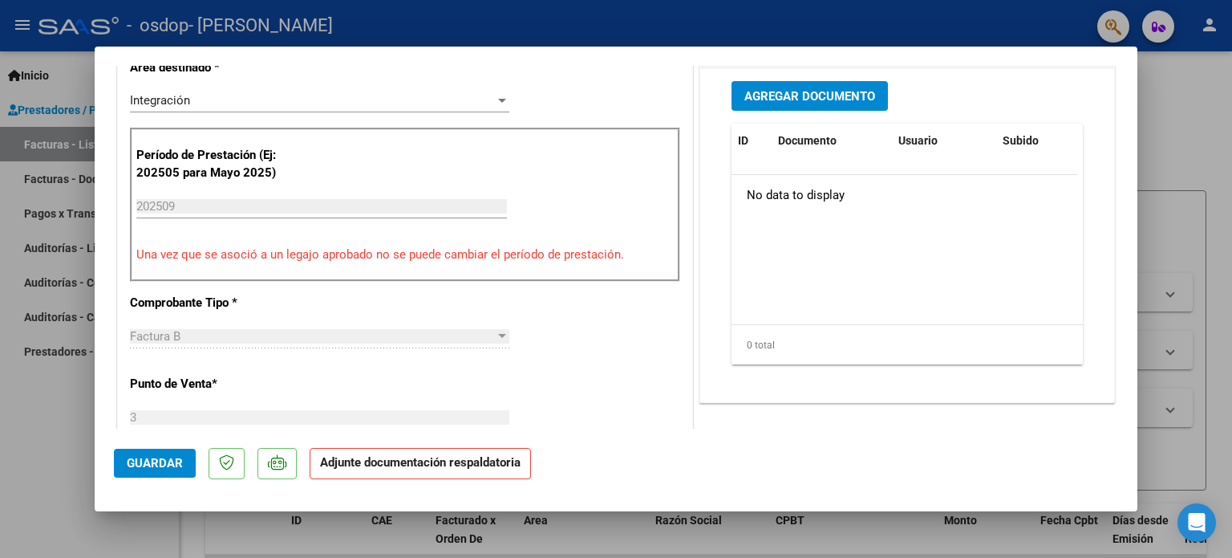
scroll to position [403, 0]
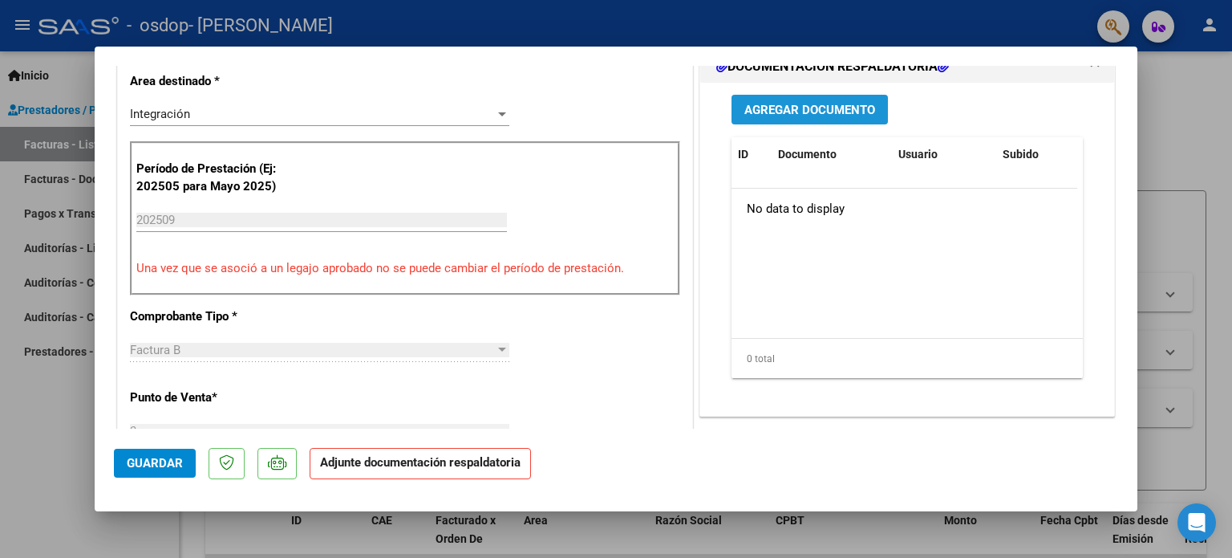
click at [809, 109] on span "Agregar Documento" at bounding box center [809, 110] width 131 height 14
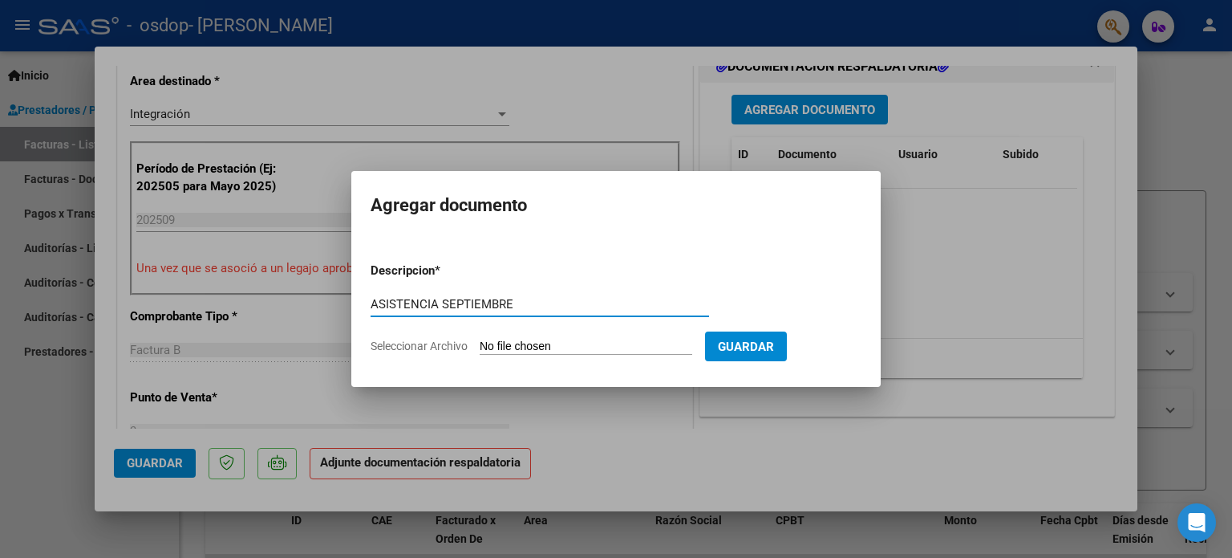
type input "ASISTENCIA SEPTIEMBRE"
click at [483, 349] on input "Seleccionar Archivo" at bounding box center [586, 346] width 213 height 15
type input "C:\fakepath\[PERSON_NAME] 9.pdf"
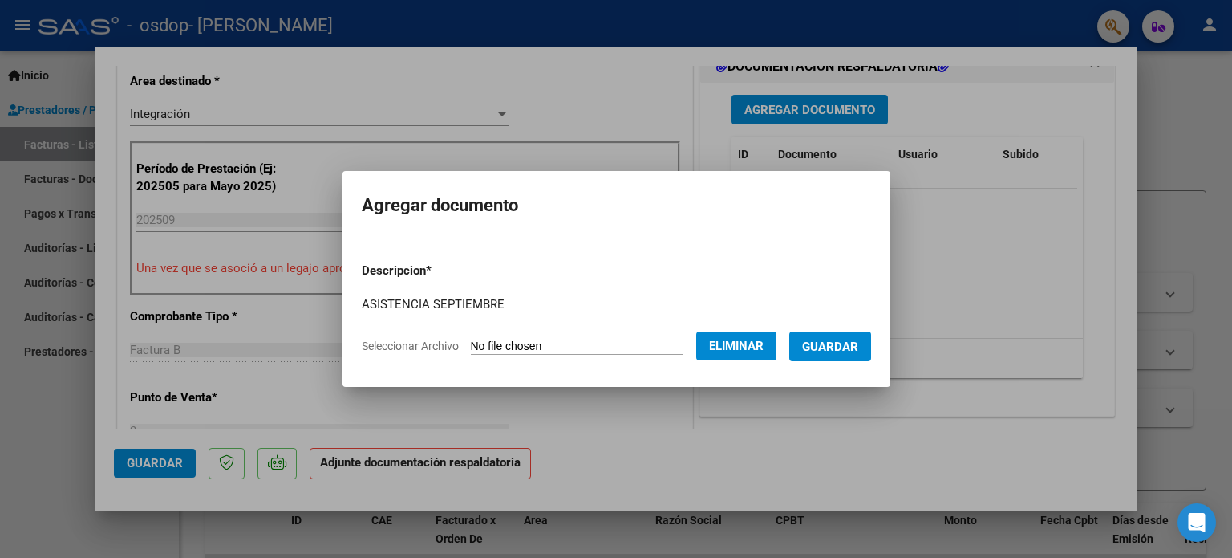
click at [825, 336] on button "Guardar" at bounding box center [830, 346] width 82 height 30
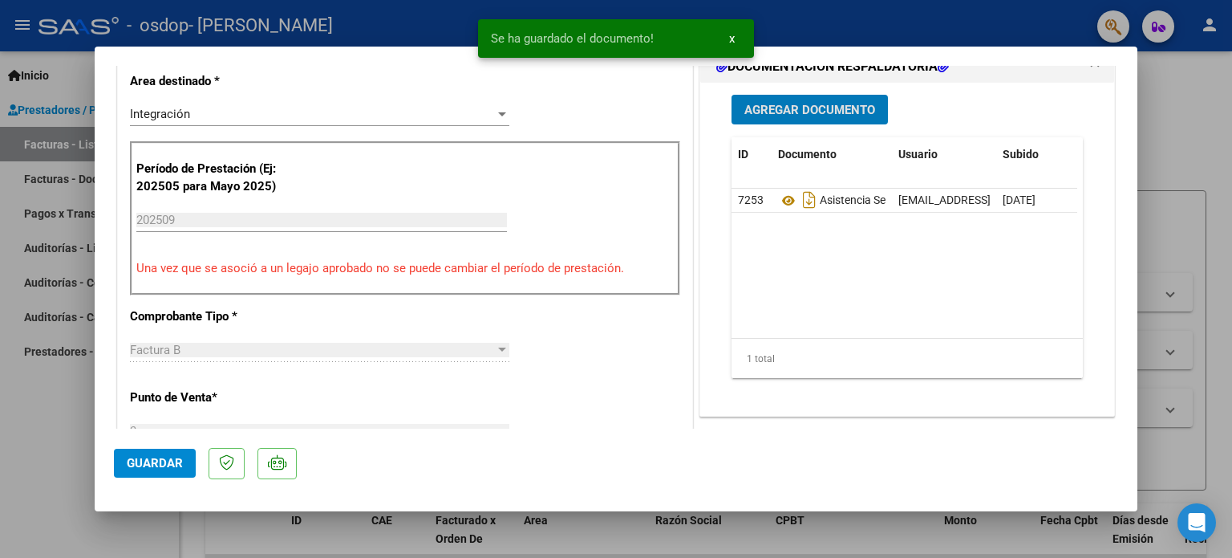
click at [154, 477] on button "Guardar" at bounding box center [155, 462] width 82 height 29
click at [168, 460] on span "Guardar" at bounding box center [155, 463] width 56 height 14
click at [1172, 104] on div at bounding box center [616, 279] width 1232 height 558
type input "$ 0,00"
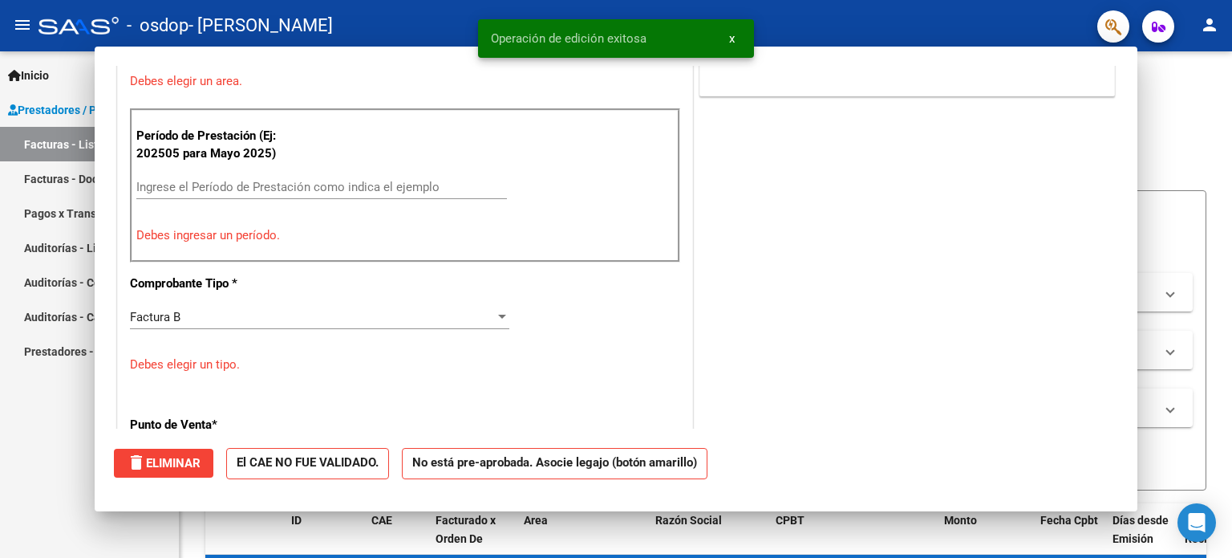
scroll to position [335, 0]
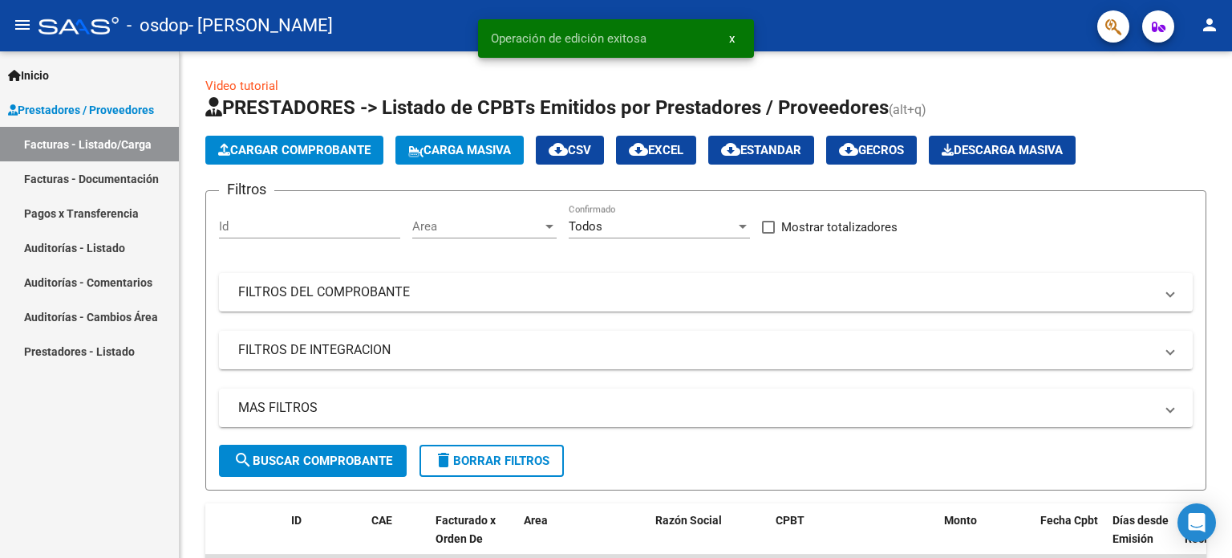
click at [71, 180] on link "Facturas - Documentación" at bounding box center [89, 178] width 179 height 34
